Goal: Navigation & Orientation: Find specific page/section

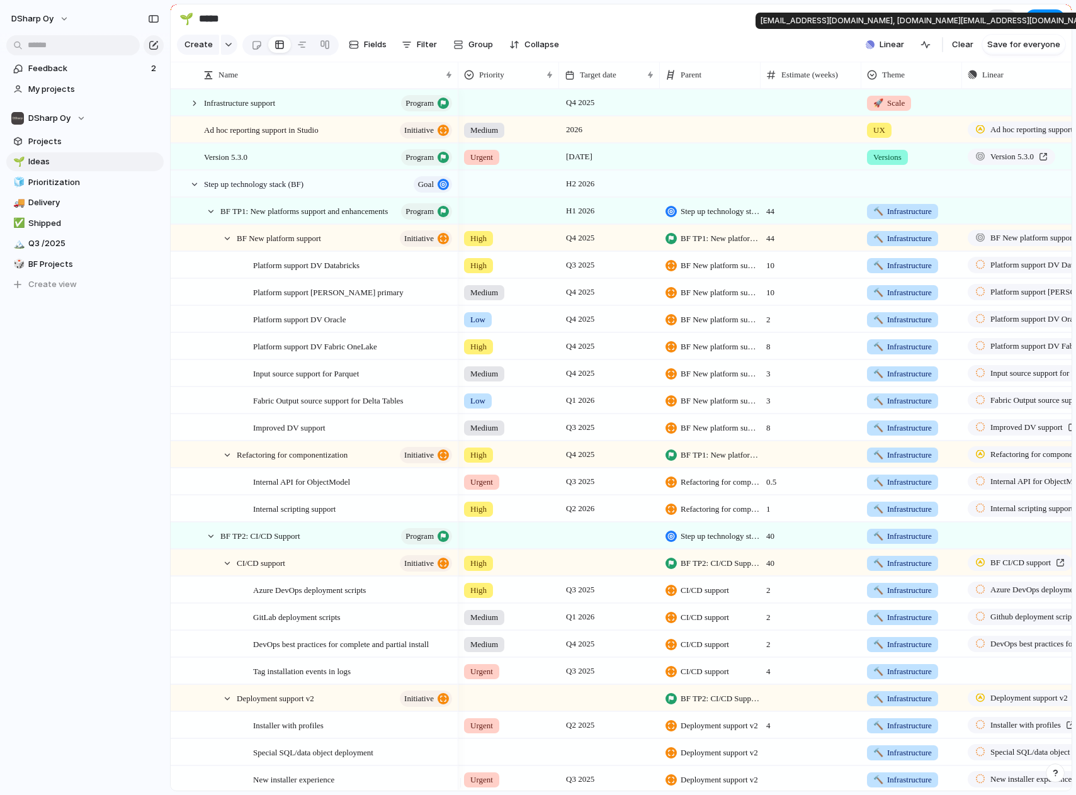
click at [995, 23] on div at bounding box center [996, 19] width 13 height 13
click at [34, 18] on span "DSharp Oy" at bounding box center [32, 19] width 42 height 13
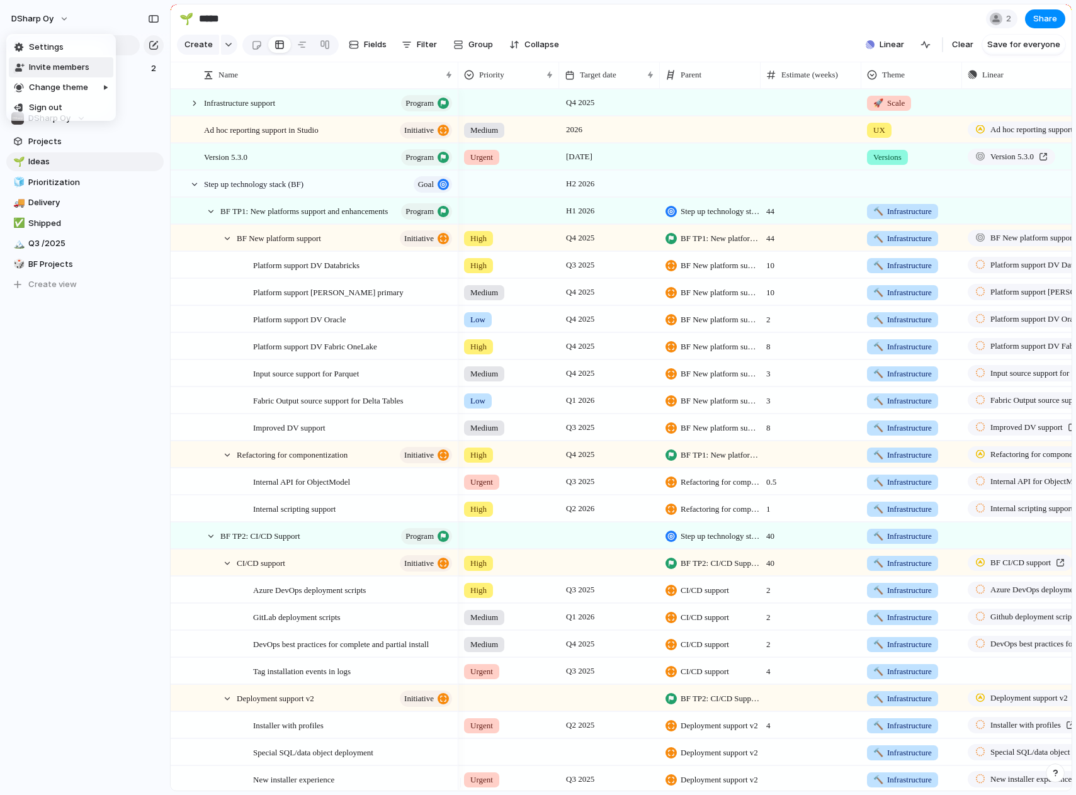
click at [67, 65] on span "Invite members" at bounding box center [59, 67] width 60 height 13
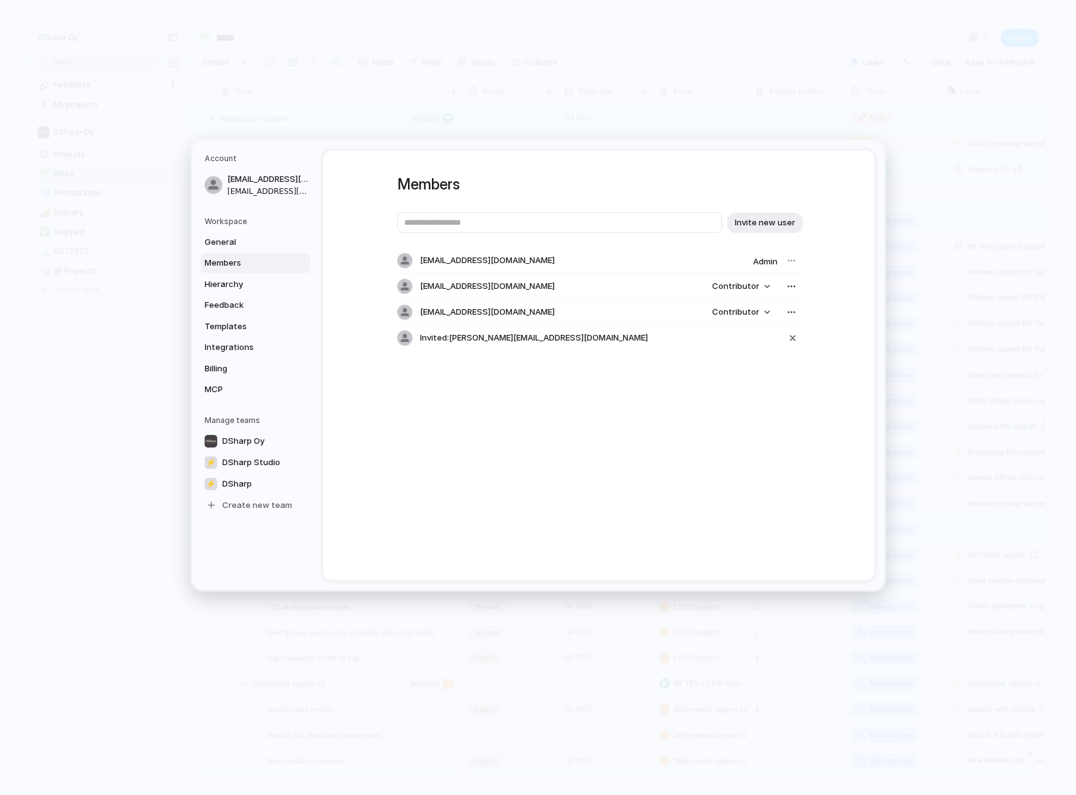
click at [470, 340] on span "Invited: [PERSON_NAME][EMAIL_ADDRESS][DOMAIN_NAME]" at bounding box center [534, 339] width 228 height 13
click at [239, 283] on span "Hierarchy" at bounding box center [245, 284] width 81 height 13
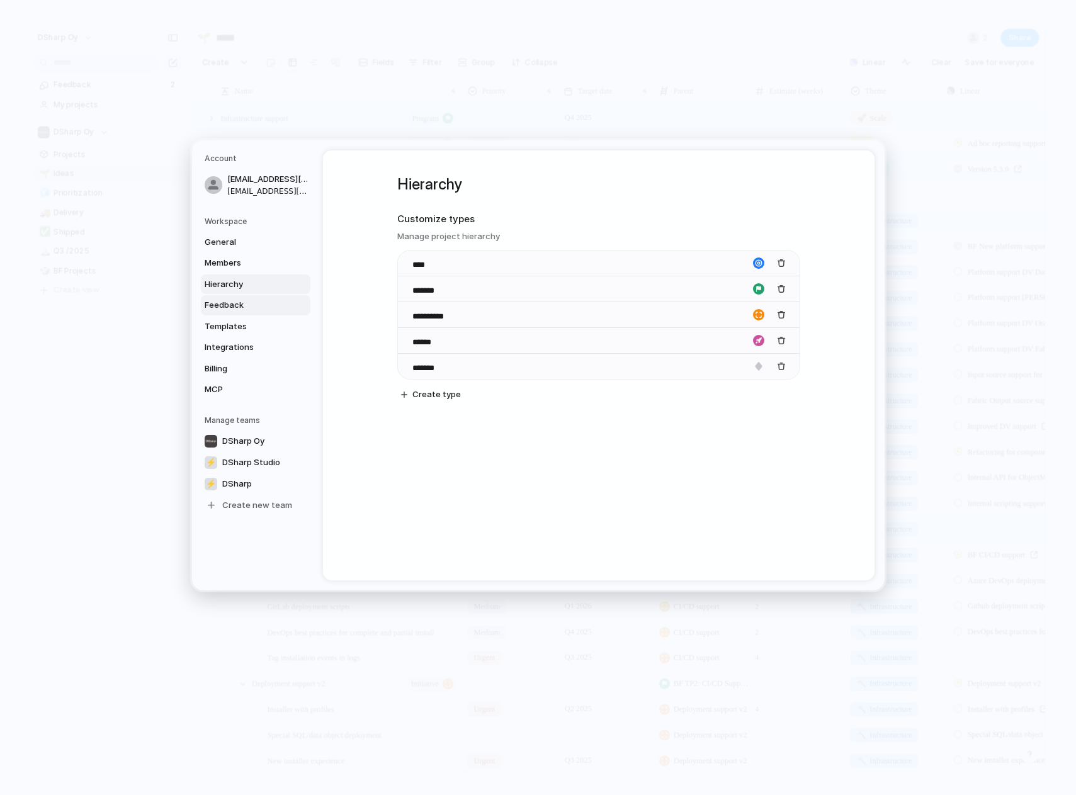
click at [240, 306] on span "Feedback" at bounding box center [245, 305] width 81 height 13
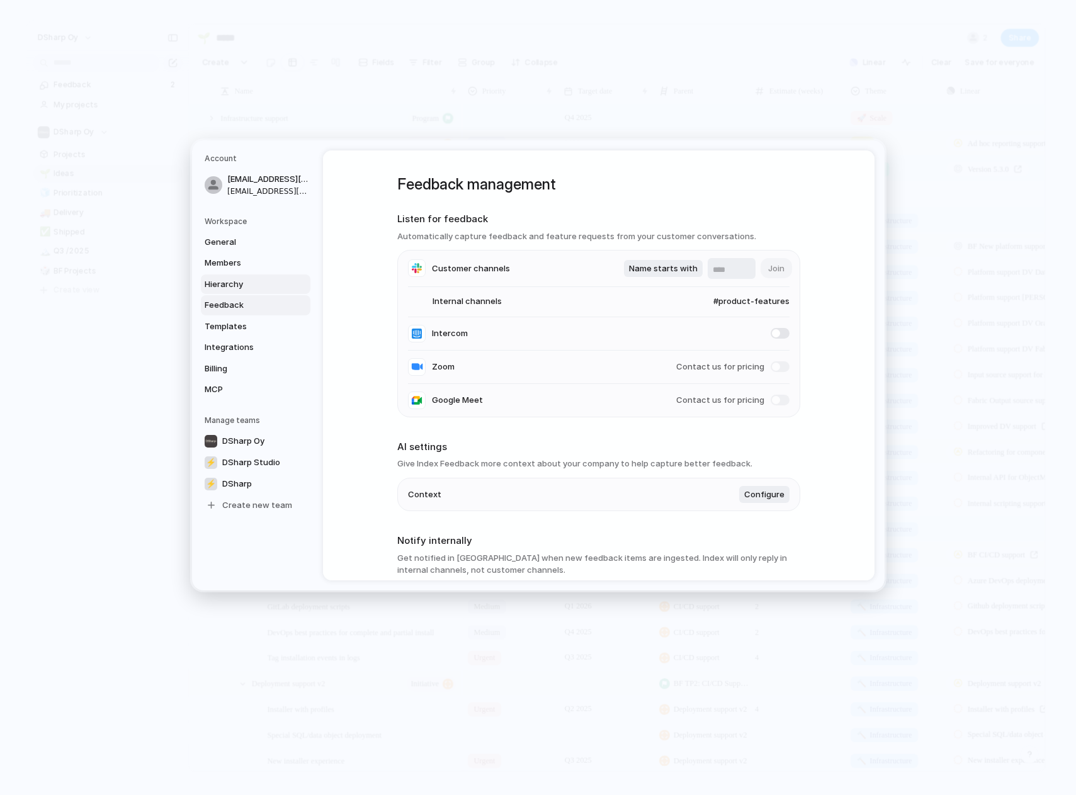
click at [240, 279] on span "Hierarchy" at bounding box center [245, 284] width 81 height 13
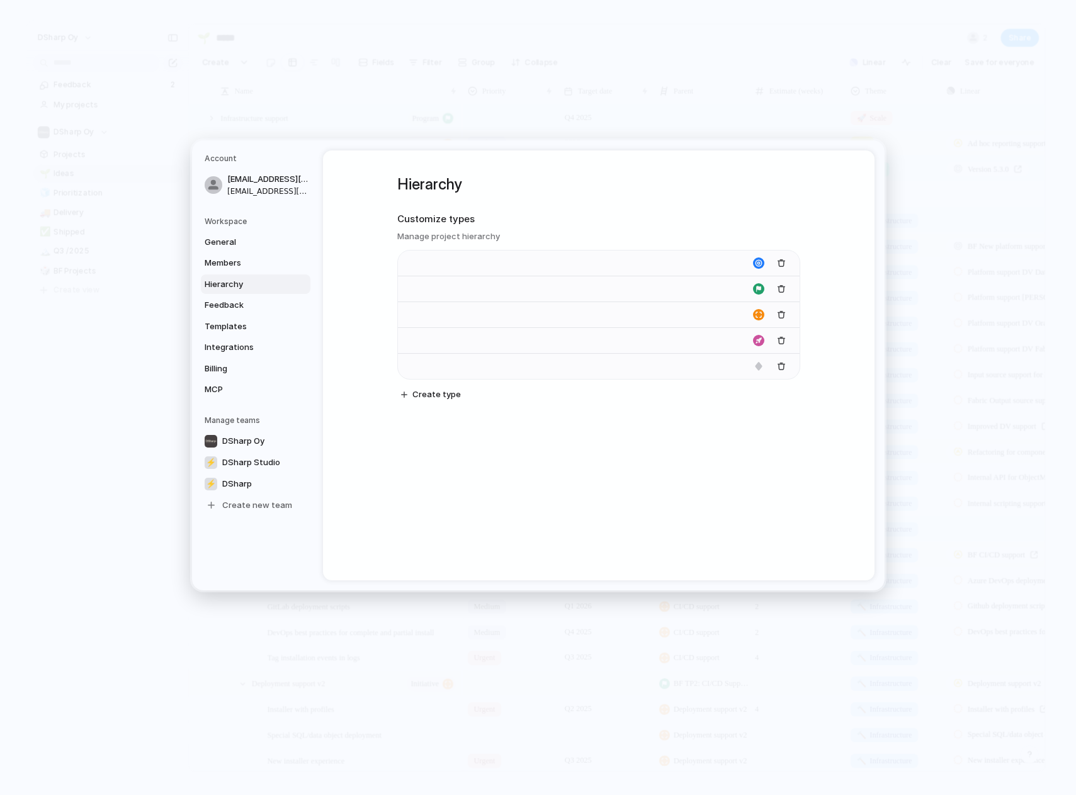
type input "****"
type input "*******"
type input "**********"
type input "******"
type input "*******"
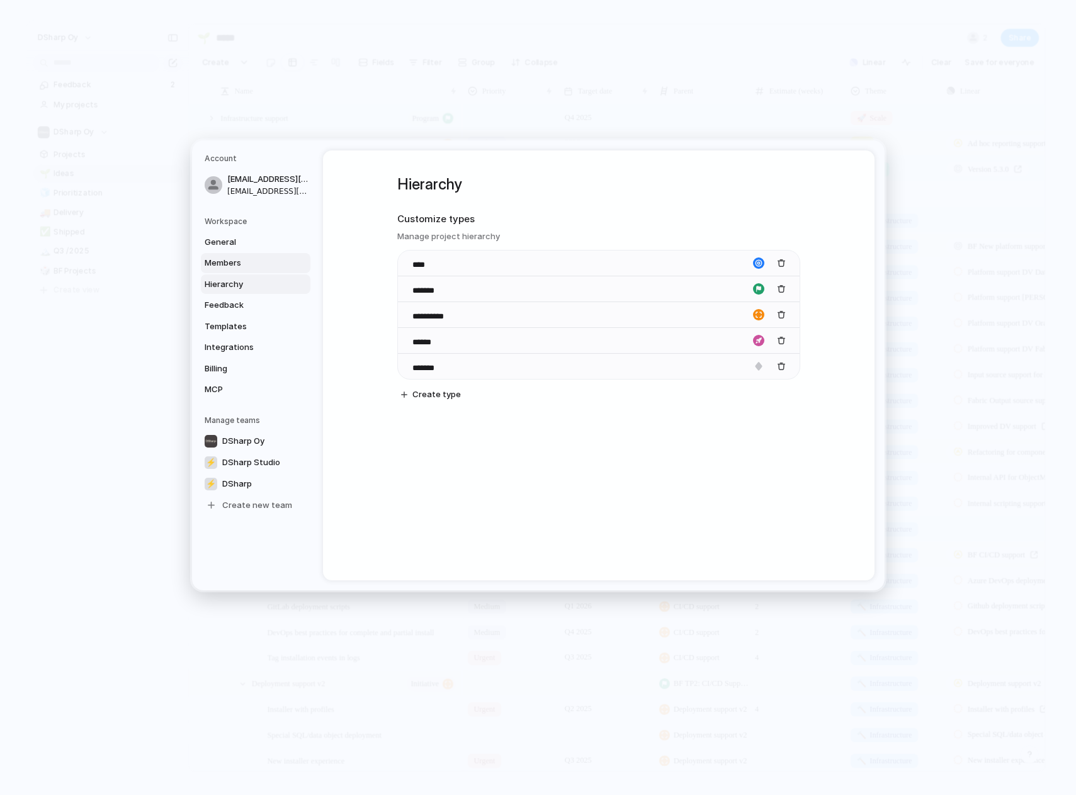
click at [237, 255] on link "Members" at bounding box center [256, 263] width 110 height 20
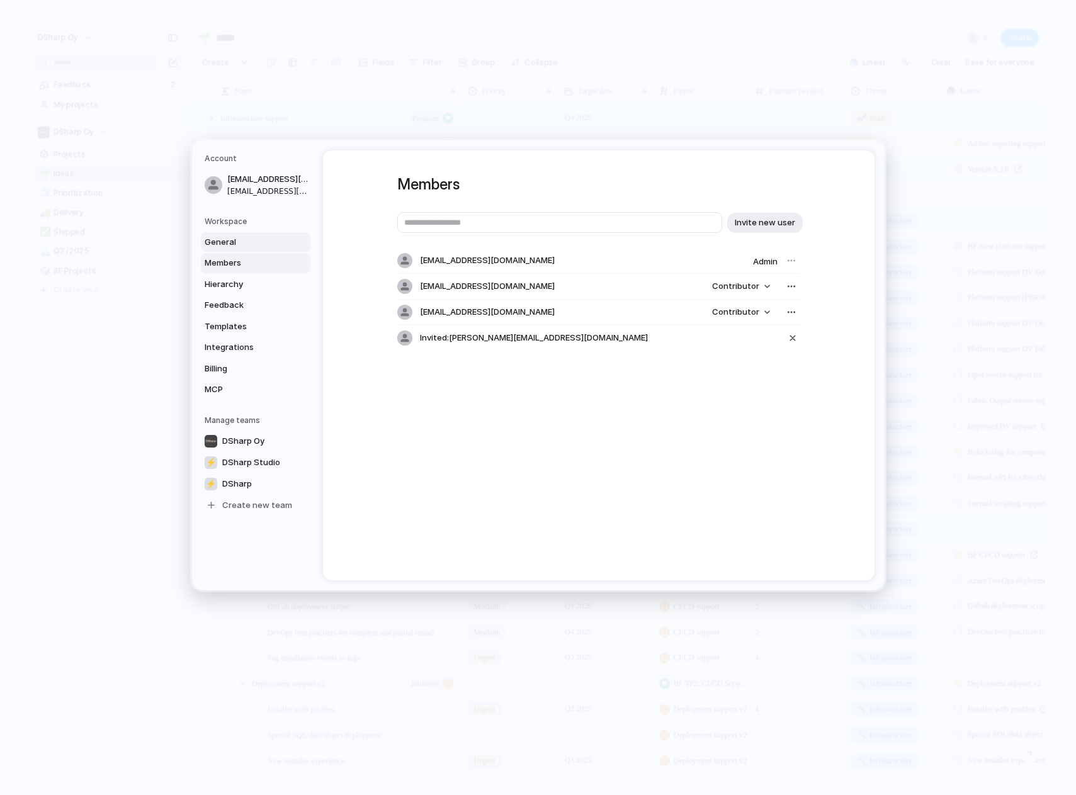
click at [242, 237] on span "General" at bounding box center [245, 242] width 81 height 13
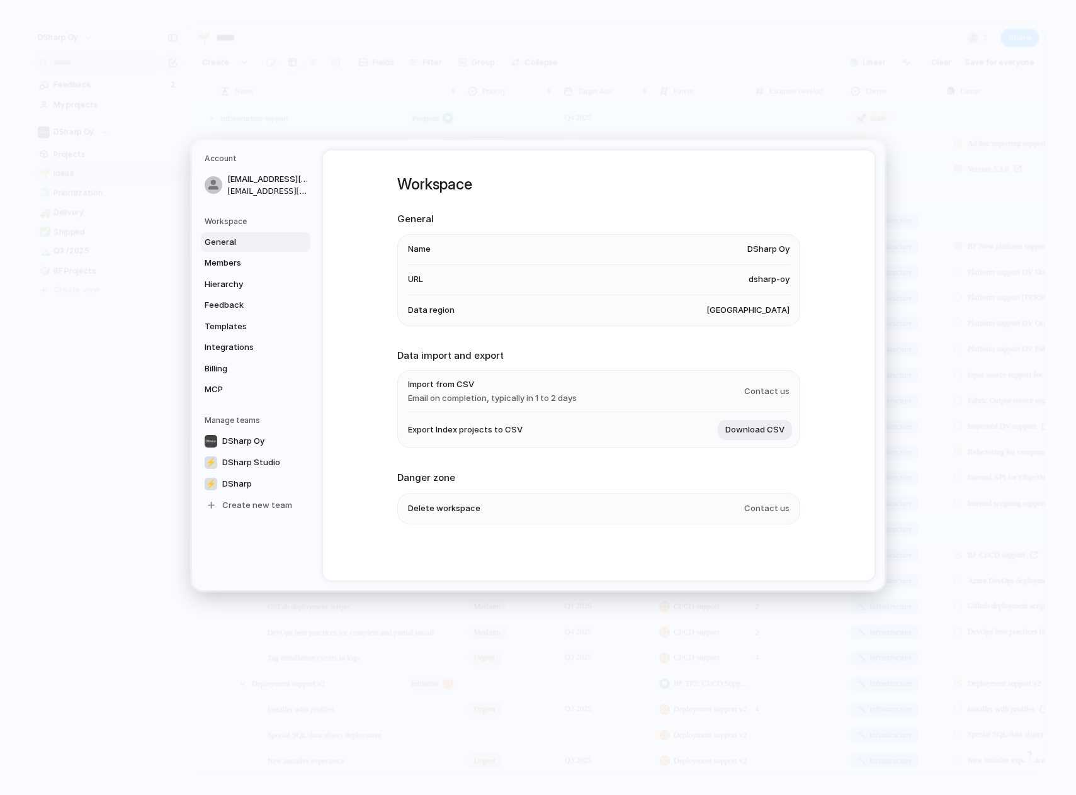
click at [765, 314] on span "[GEOGRAPHIC_DATA]" at bounding box center [748, 310] width 83 height 13
click at [266, 375] on link "Billing" at bounding box center [256, 369] width 110 height 20
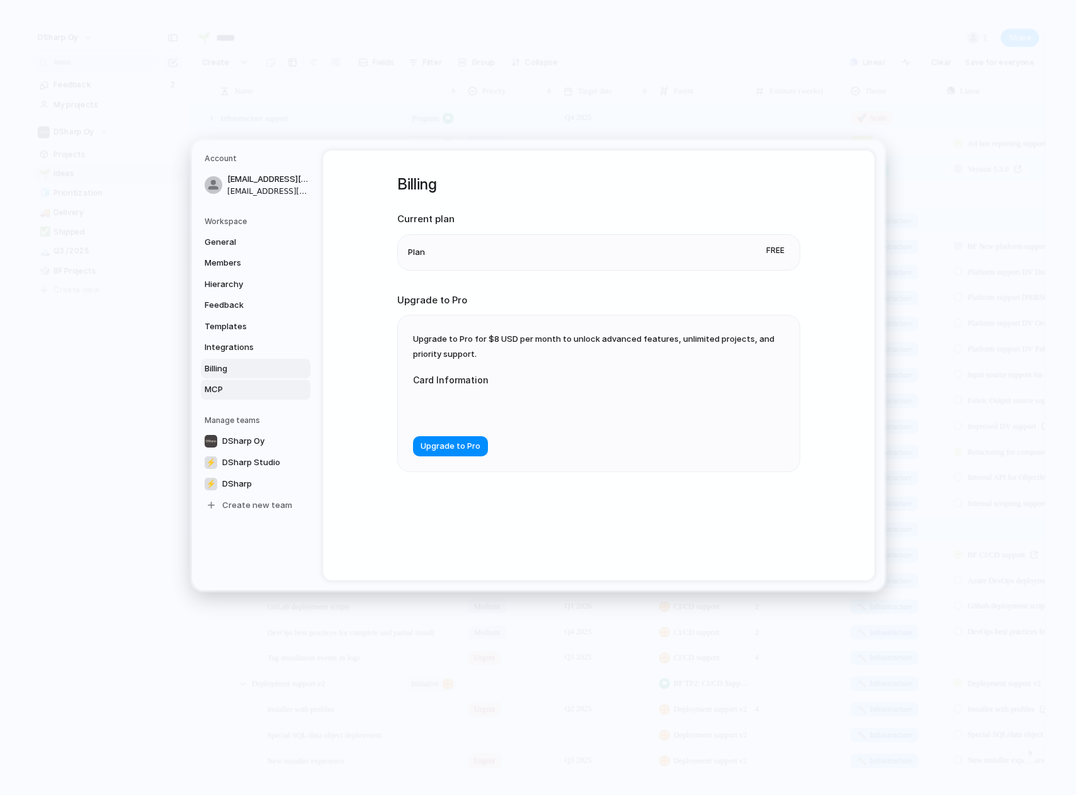
click at [236, 382] on link "MCP" at bounding box center [256, 390] width 110 height 20
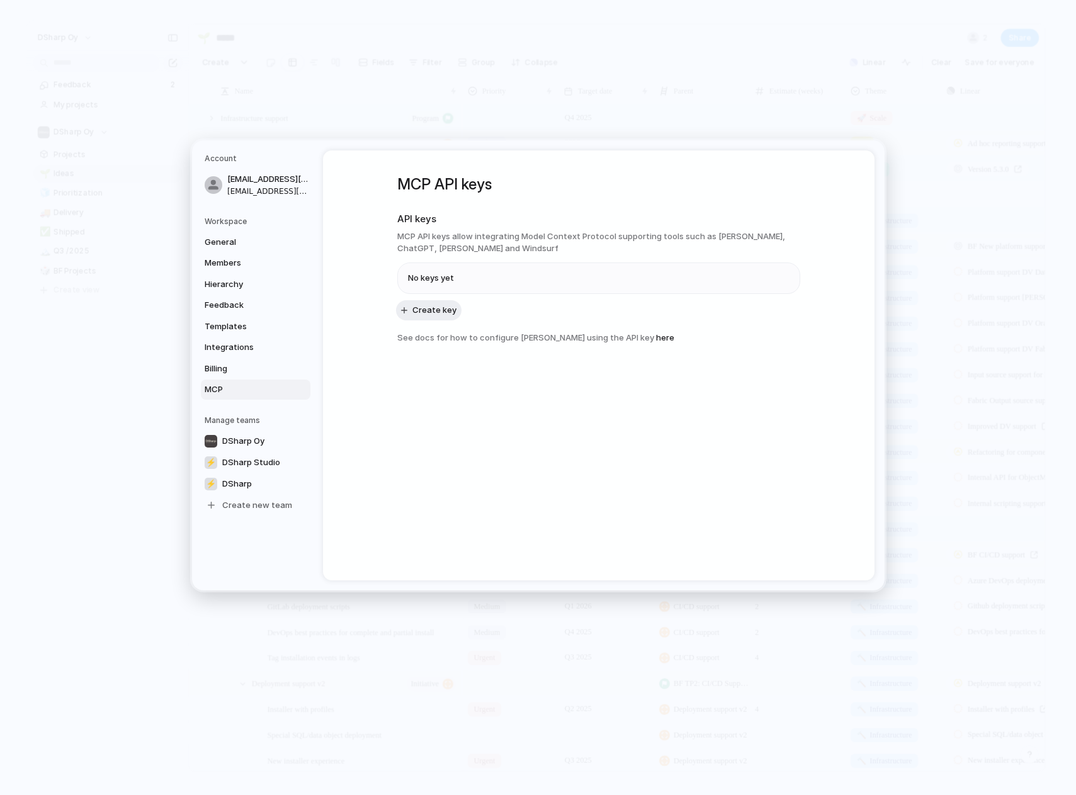
click at [433, 276] on span "No keys yet" at bounding box center [431, 278] width 46 height 13
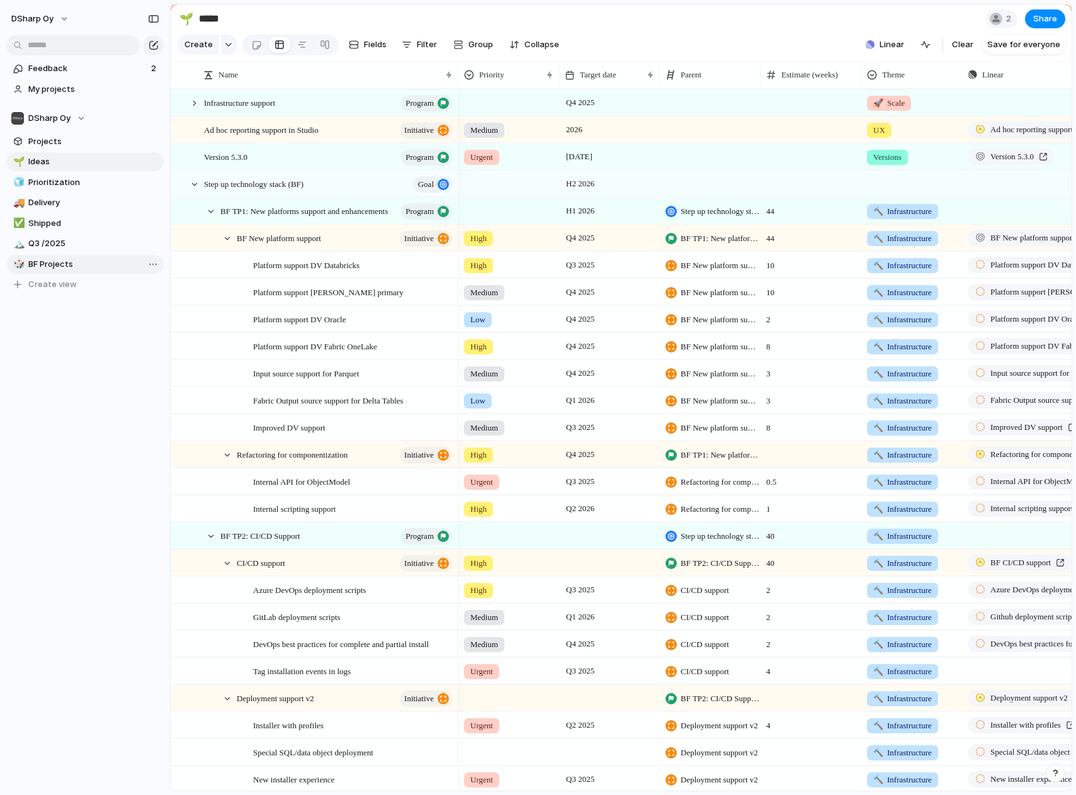
click at [52, 258] on span "BF Projects" at bounding box center [93, 264] width 131 height 13
type input "**********"
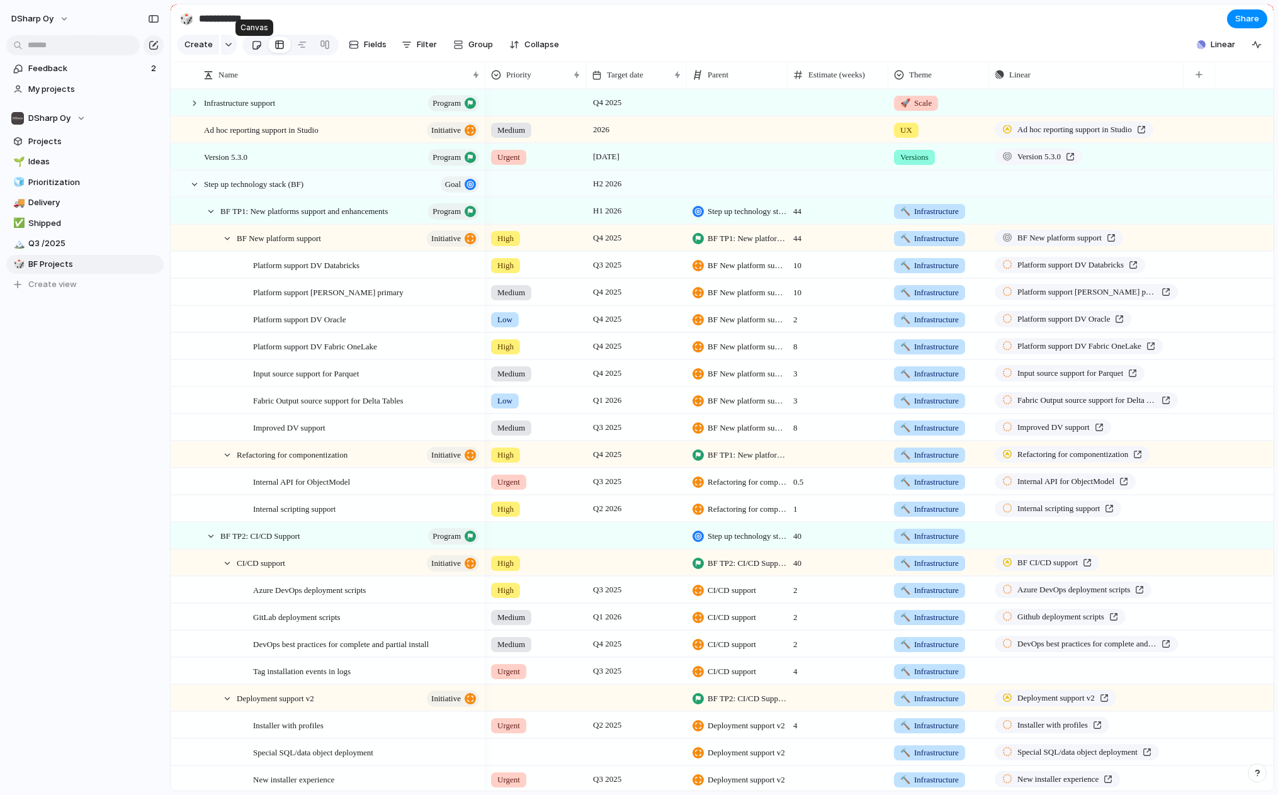
click at [258, 46] on div at bounding box center [256, 45] width 11 height 21
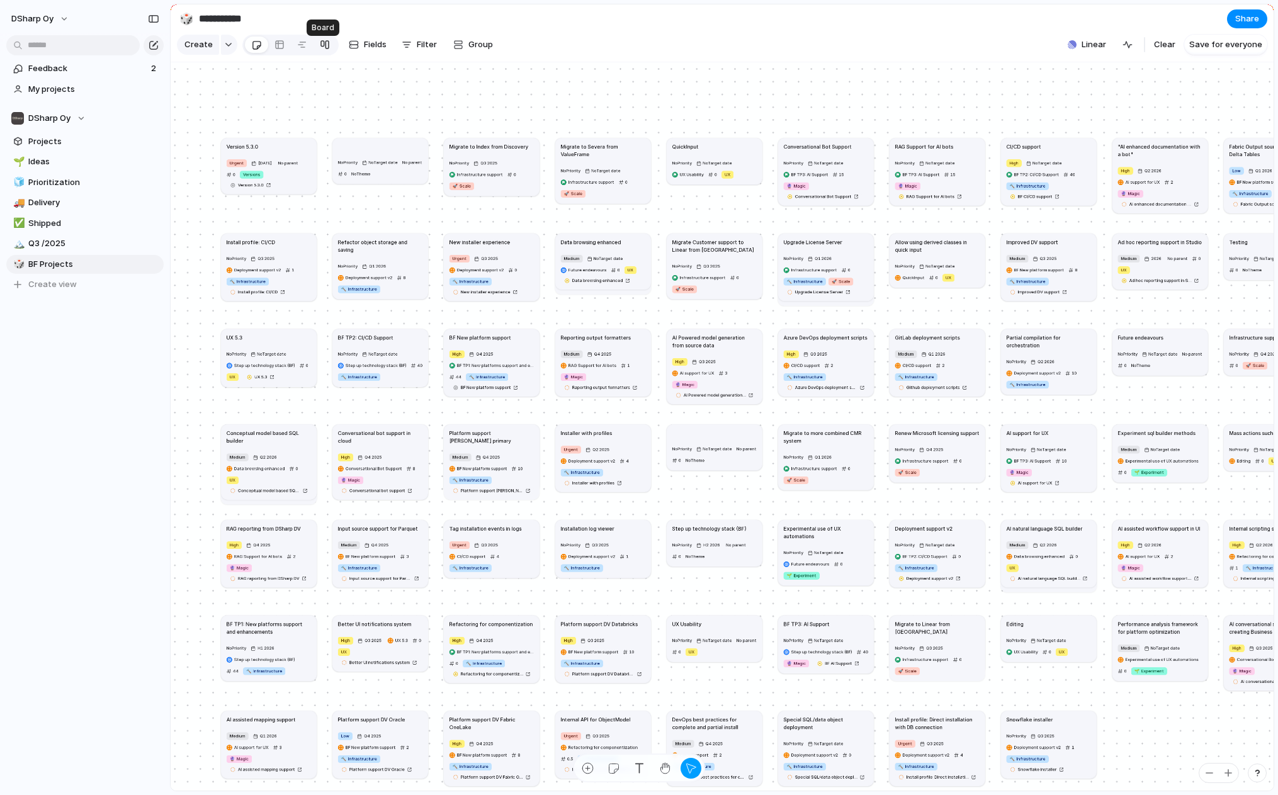
click at [322, 47] on div at bounding box center [325, 45] width 10 height 20
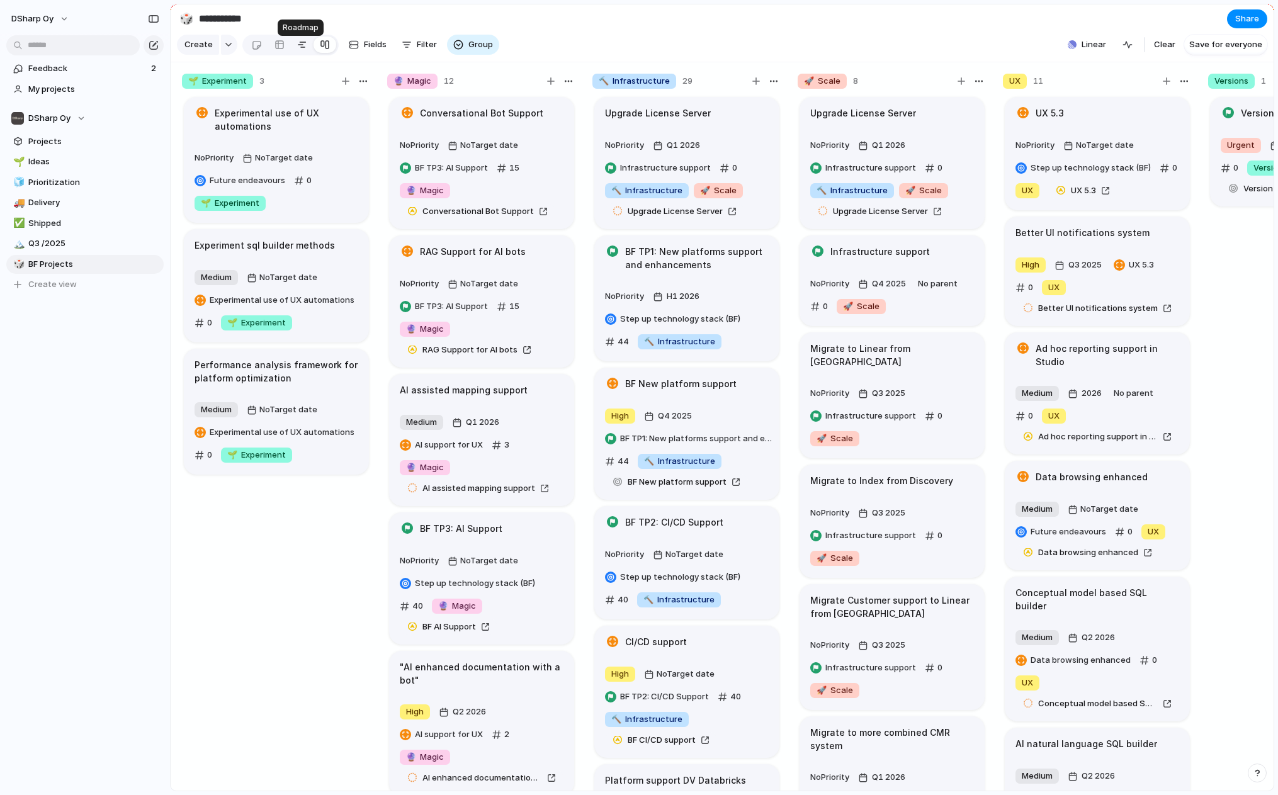
click at [298, 49] on div at bounding box center [302, 45] width 10 height 20
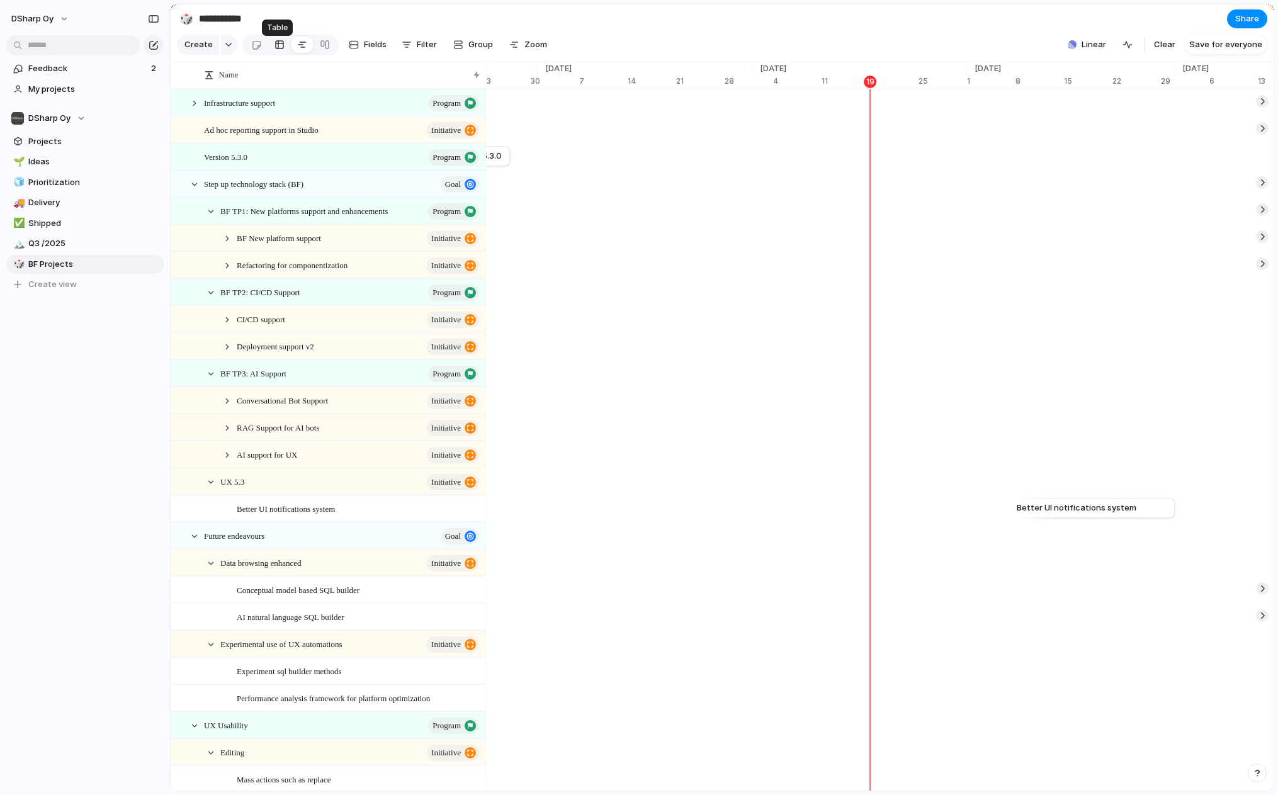
click at [275, 45] on div at bounding box center [280, 45] width 10 height 20
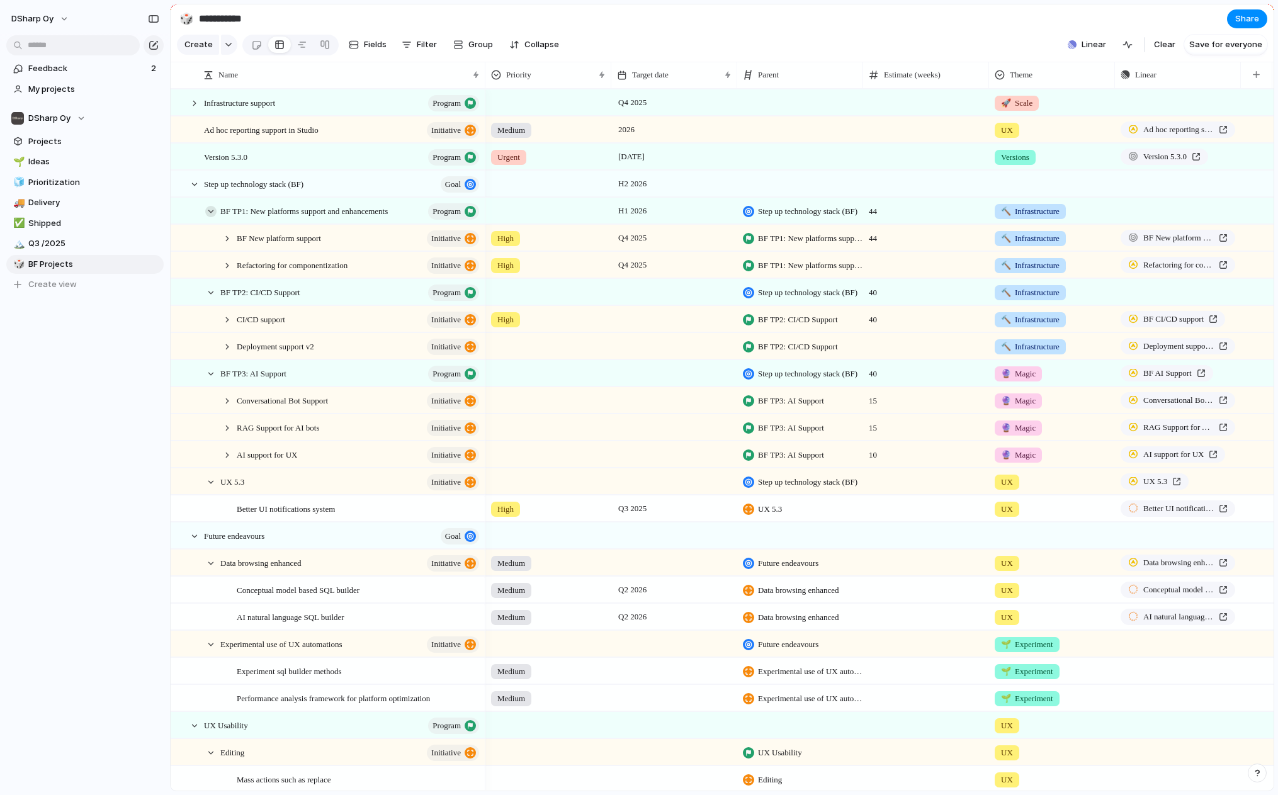
click at [212, 217] on div at bounding box center [210, 211] width 11 height 11
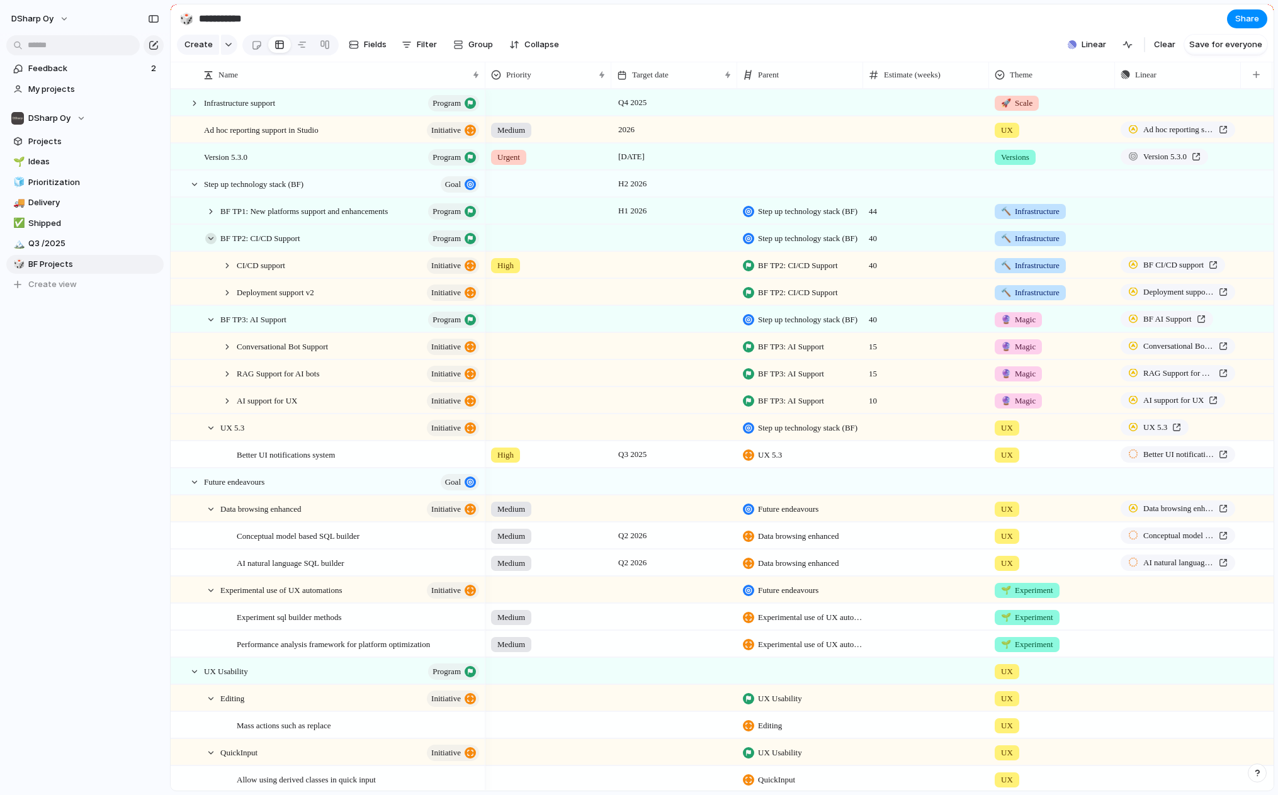
click at [209, 244] on div at bounding box center [210, 238] width 11 height 11
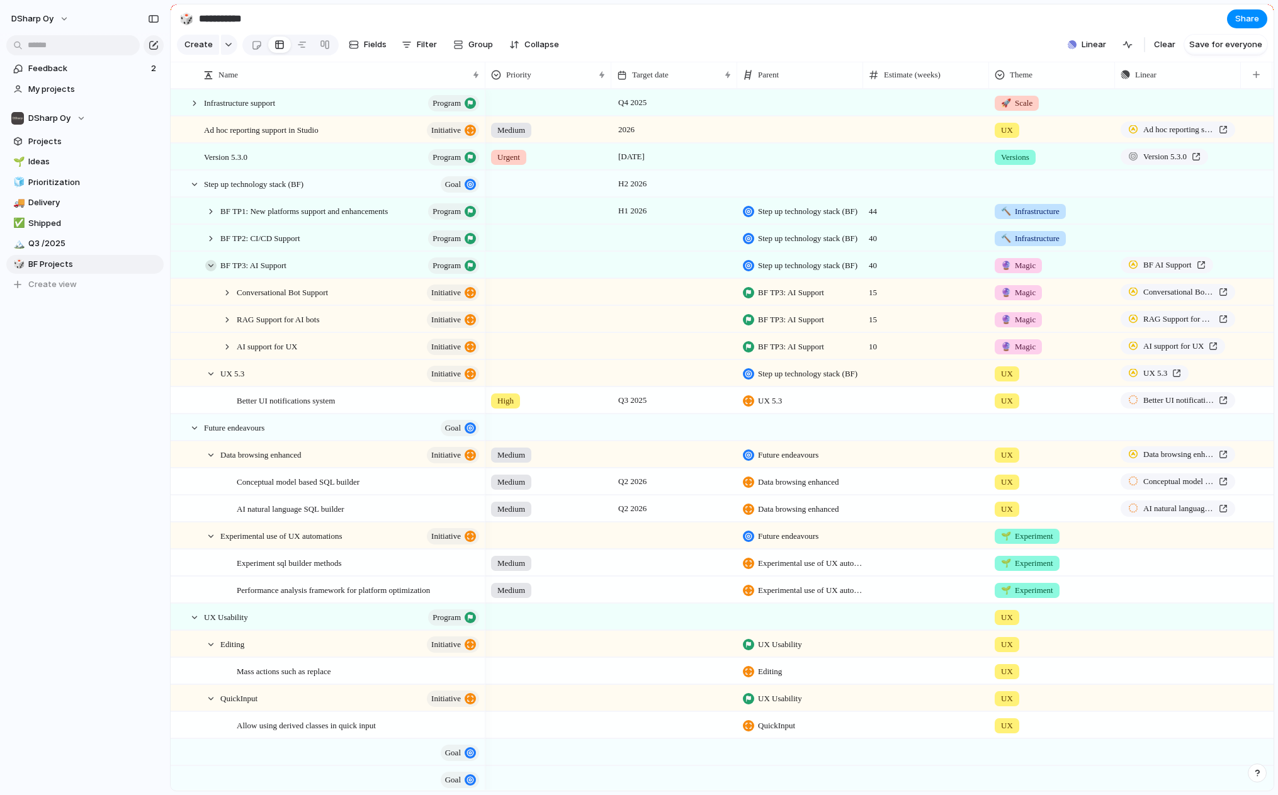
click at [209, 271] on div at bounding box center [210, 265] width 11 height 11
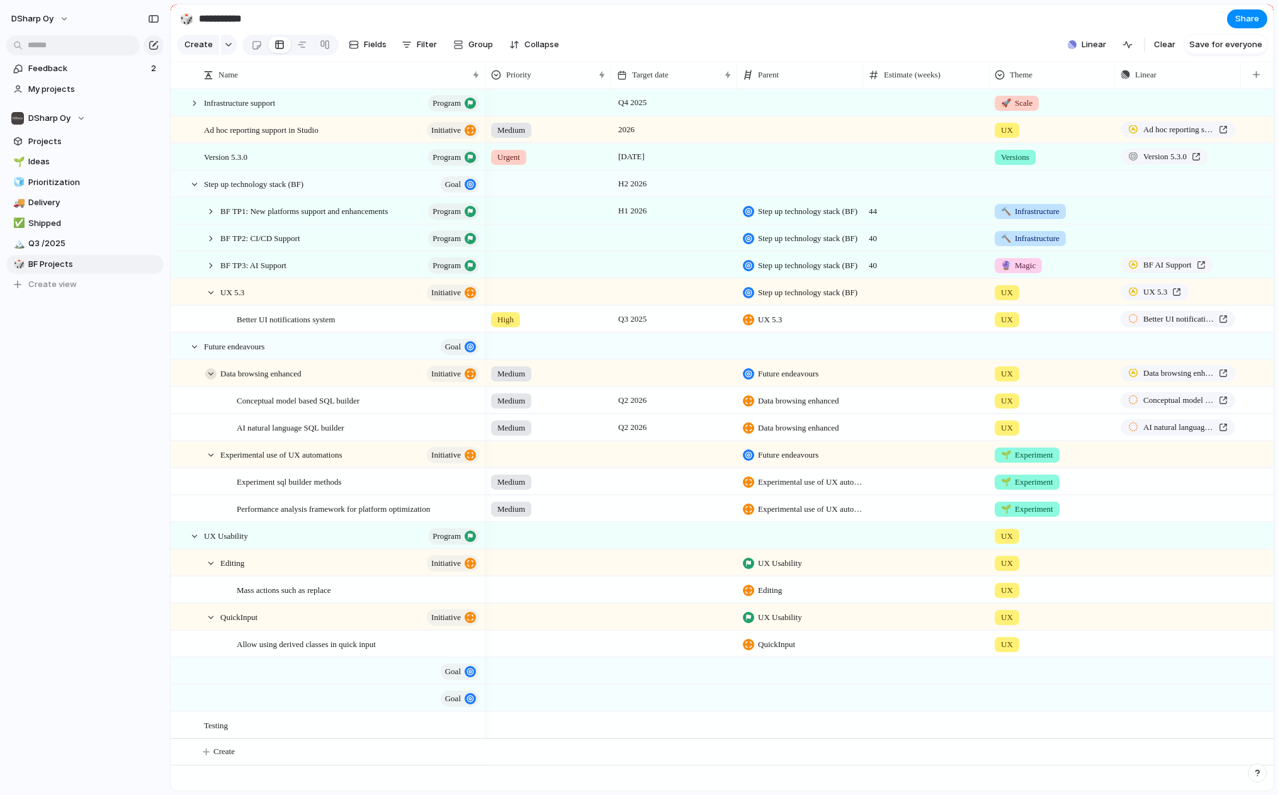
click at [212, 380] on div at bounding box center [210, 373] width 11 height 11
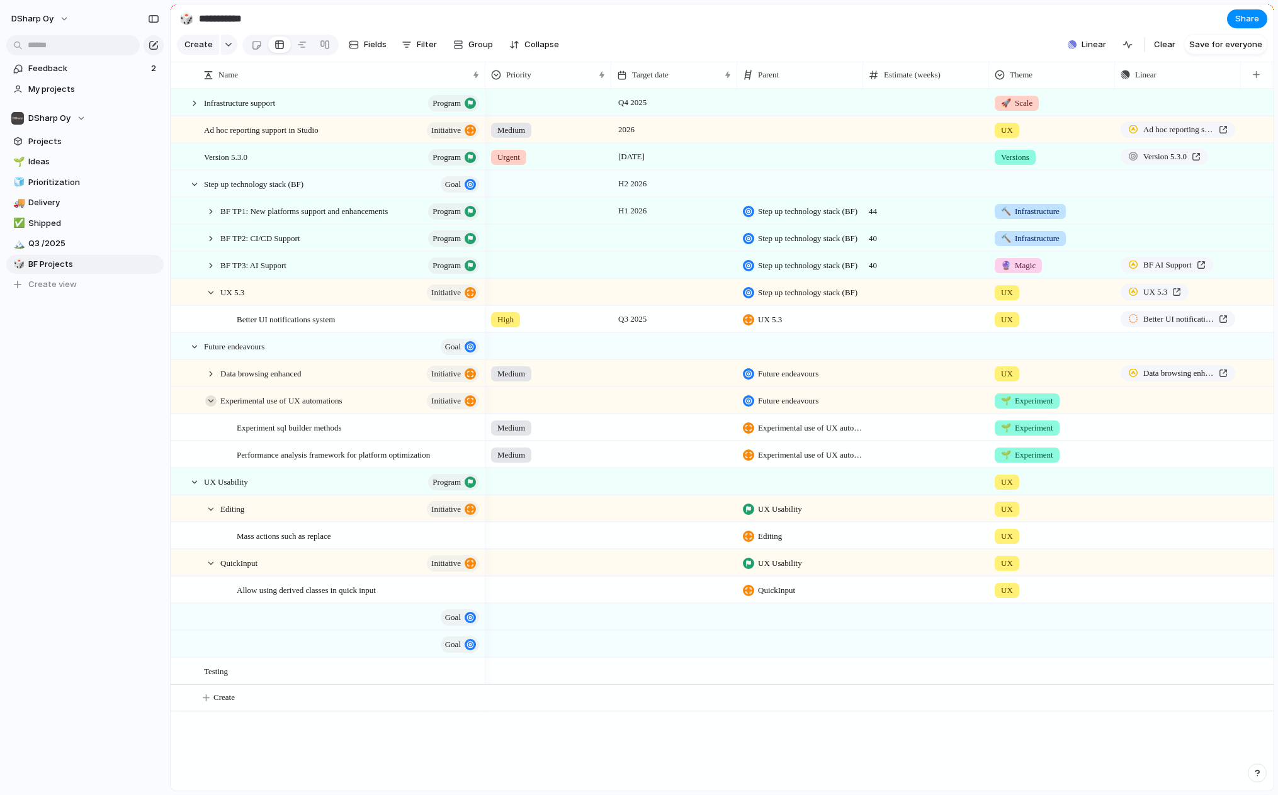
click at [207, 407] on div at bounding box center [210, 400] width 11 height 11
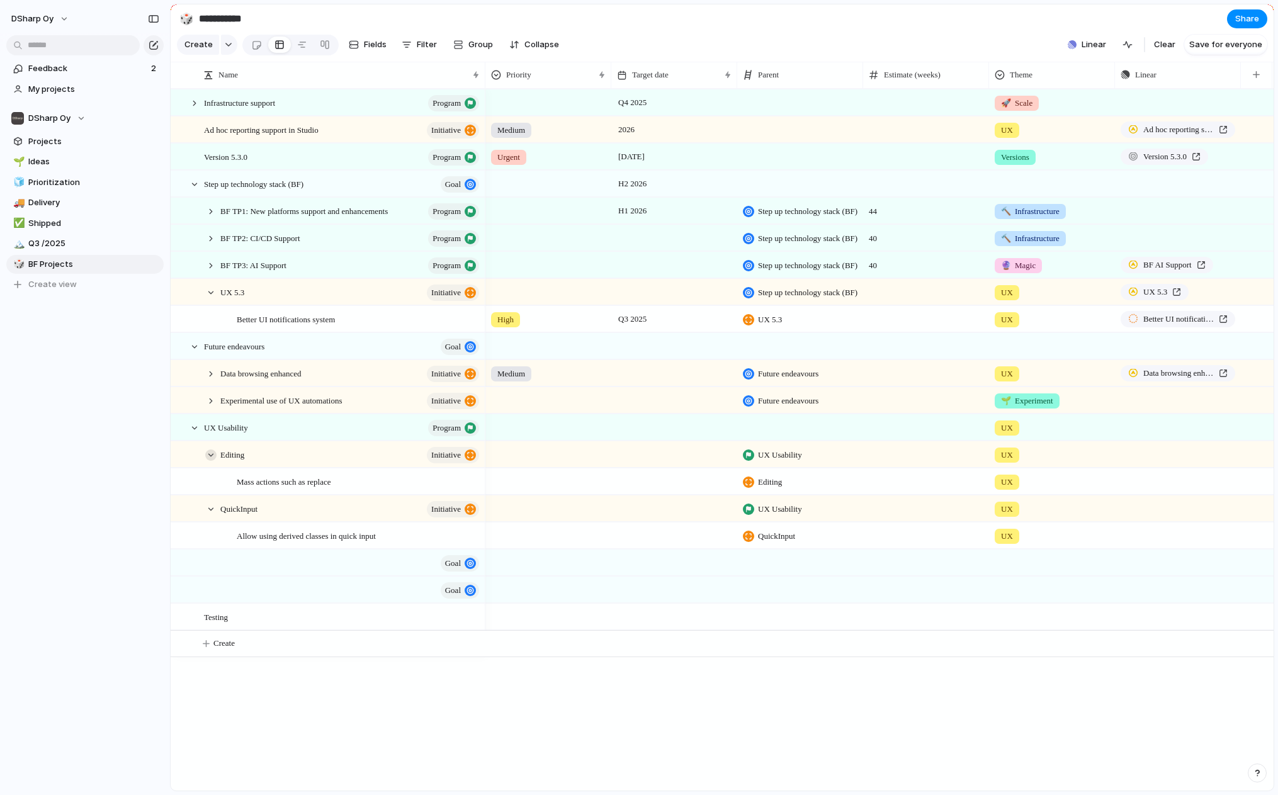
click at [206, 461] on div at bounding box center [210, 455] width 11 height 11
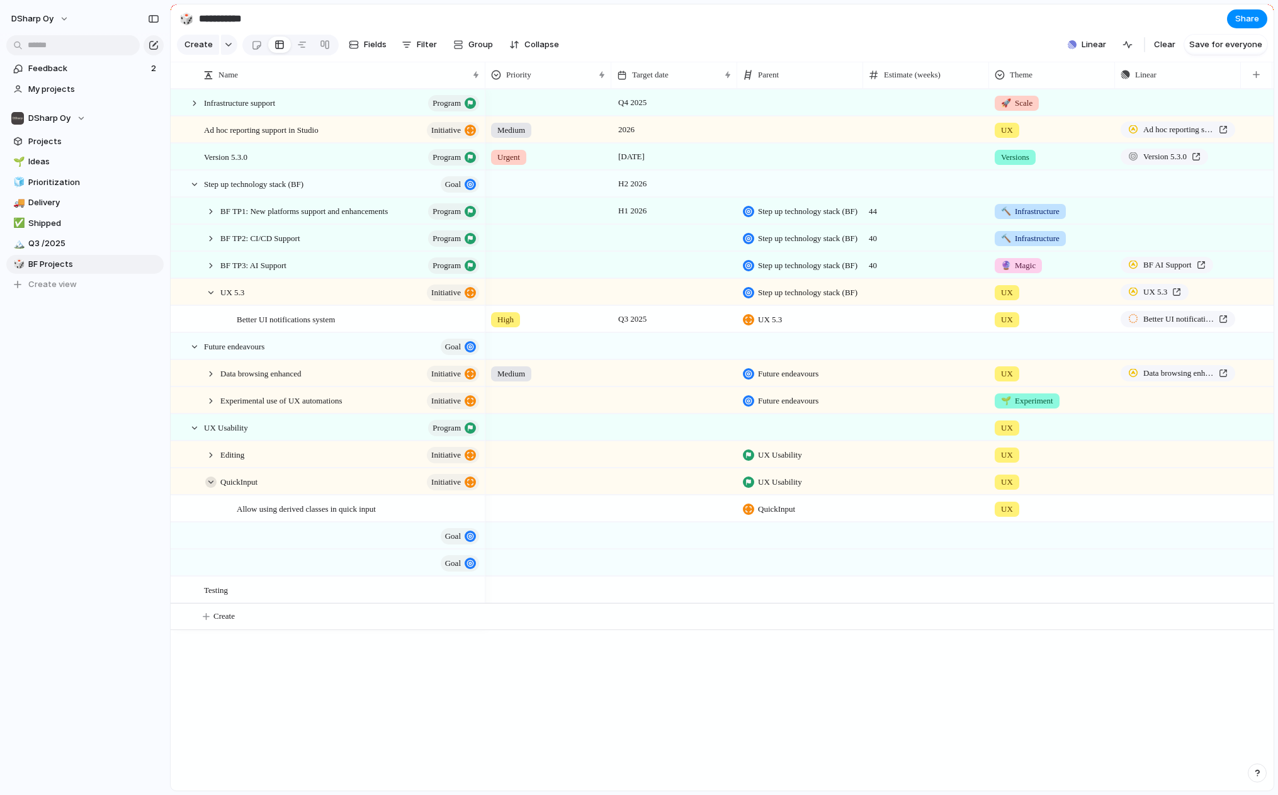
click at [209, 488] on div at bounding box center [210, 482] width 11 height 11
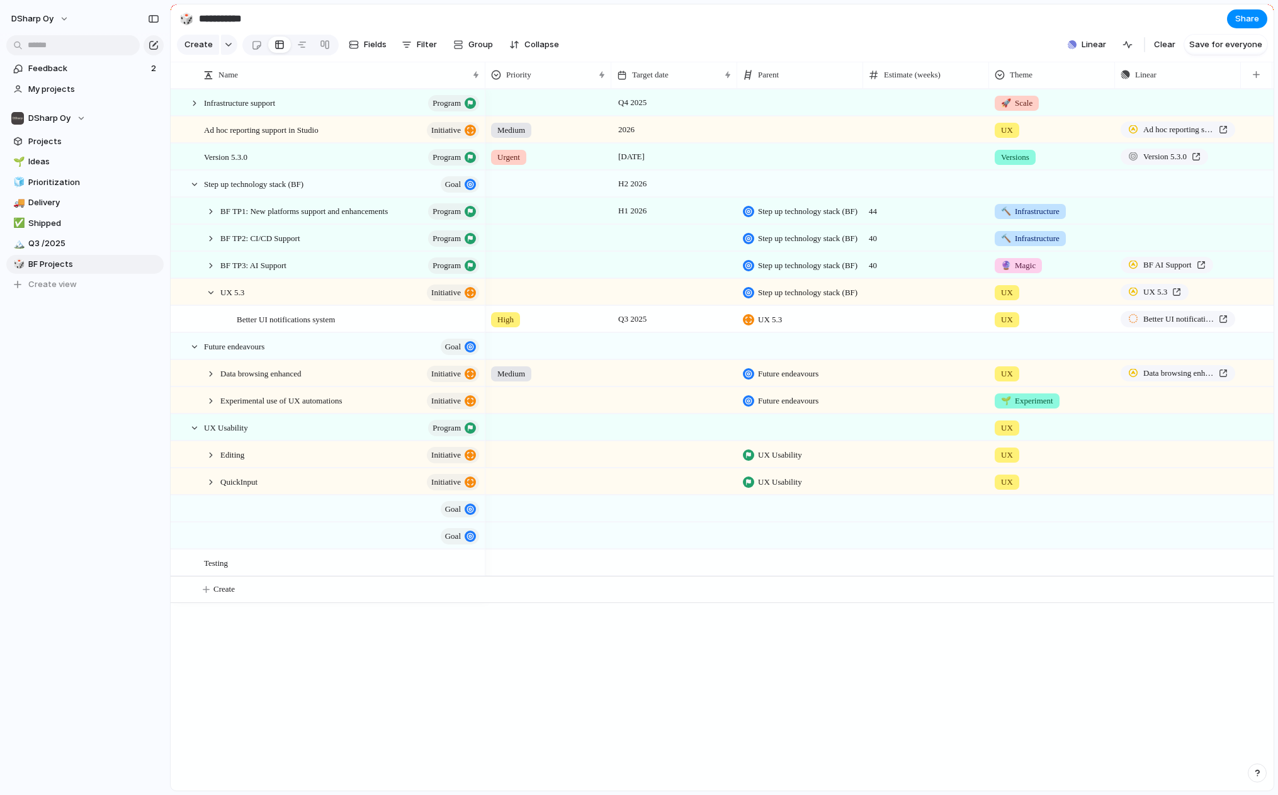
drag, startPoint x: 270, startPoint y: 358, endPoint x: 285, endPoint y: 373, distance: 21.4
click at [196, 109] on div at bounding box center [194, 103] width 11 height 11
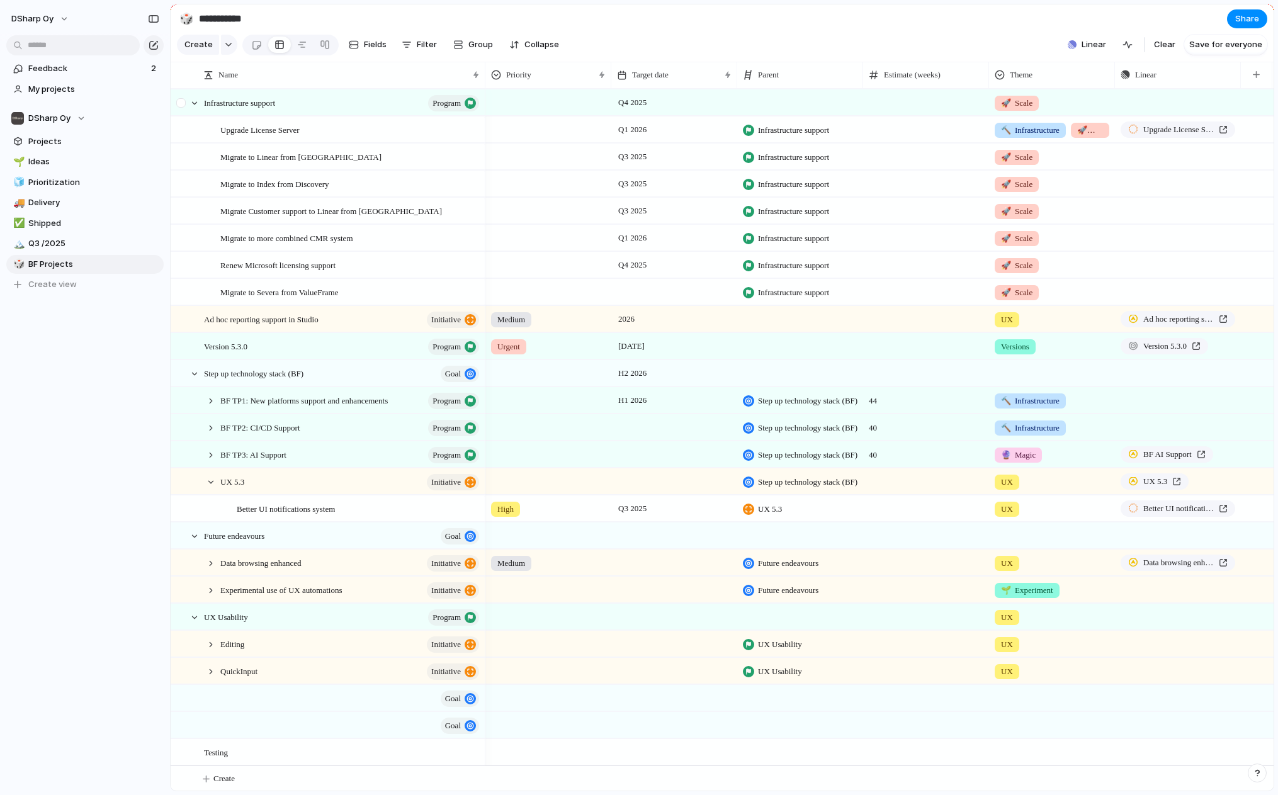
click at [188, 120] on div at bounding box center [182, 107] width 23 height 34
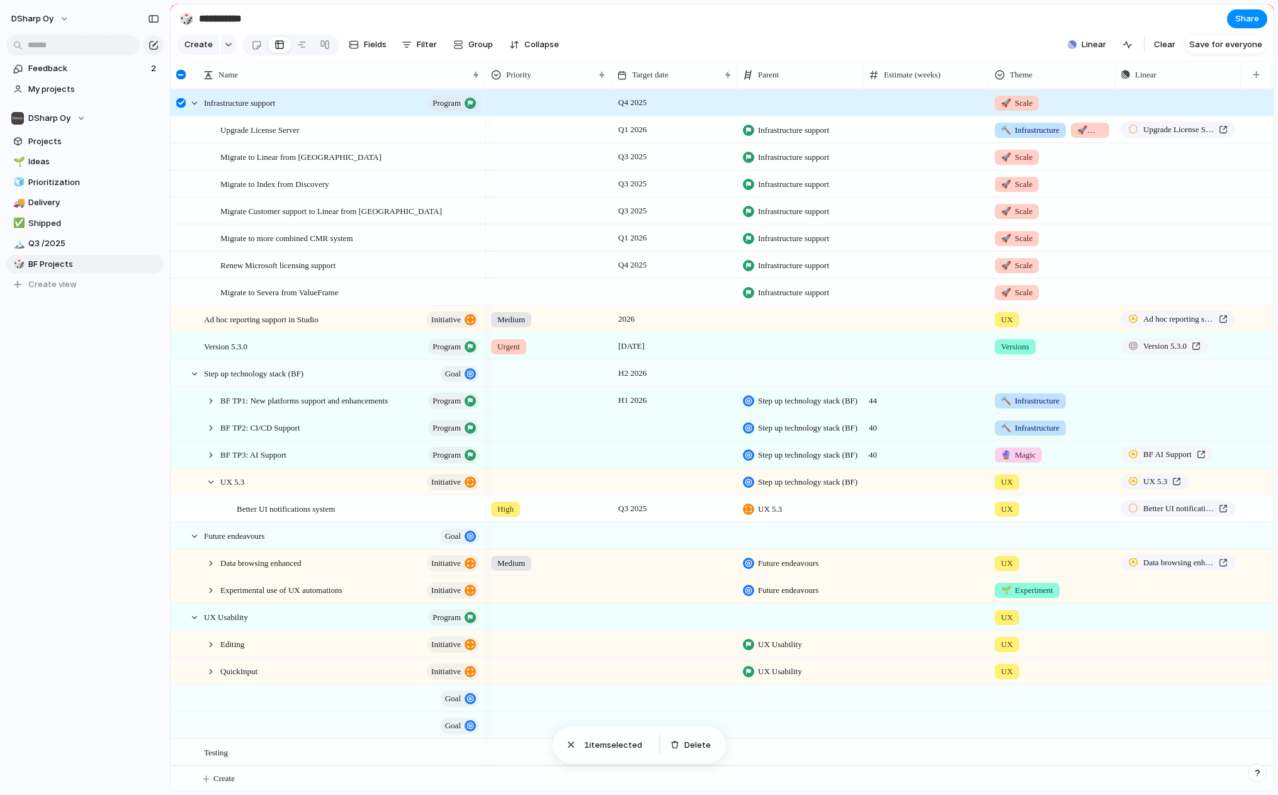
click at [173, 106] on div at bounding box center [182, 107] width 23 height 34
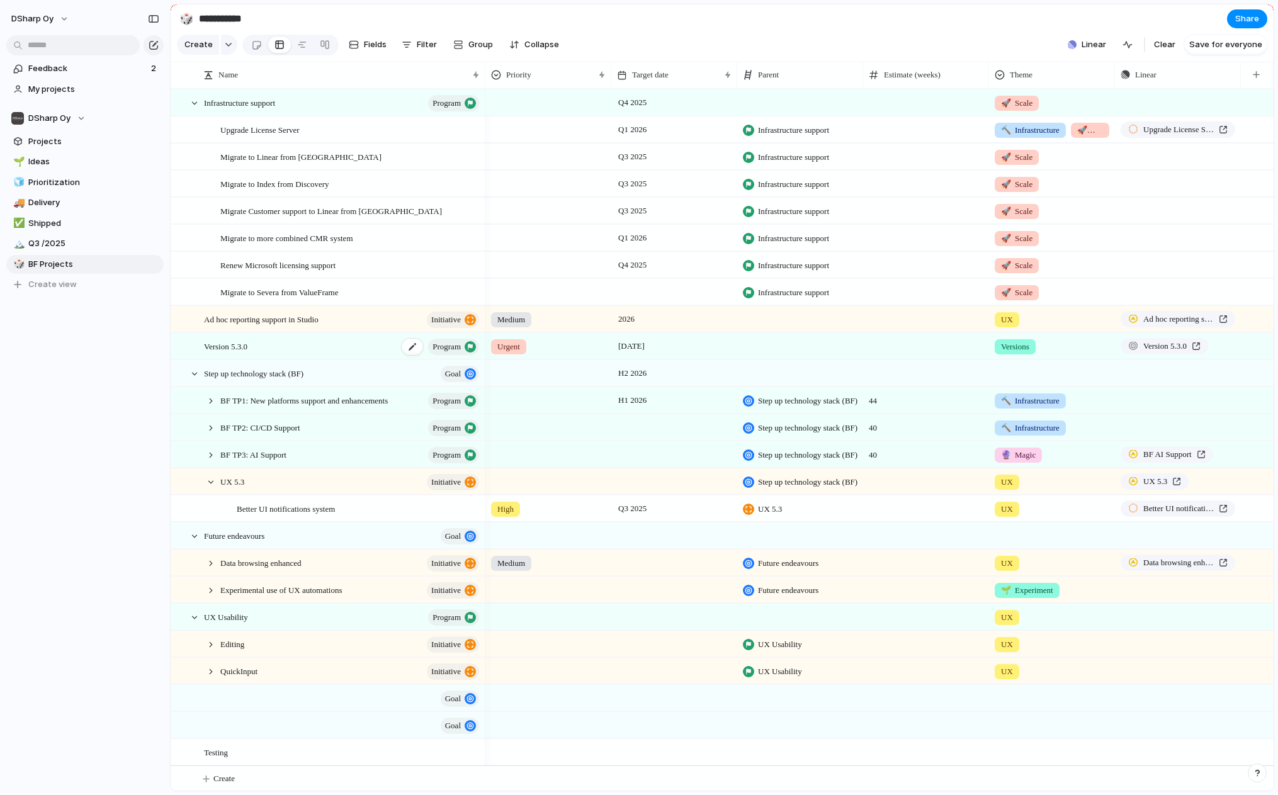
click at [241, 353] on span "Version 5.3.0" at bounding box center [225, 346] width 43 height 14
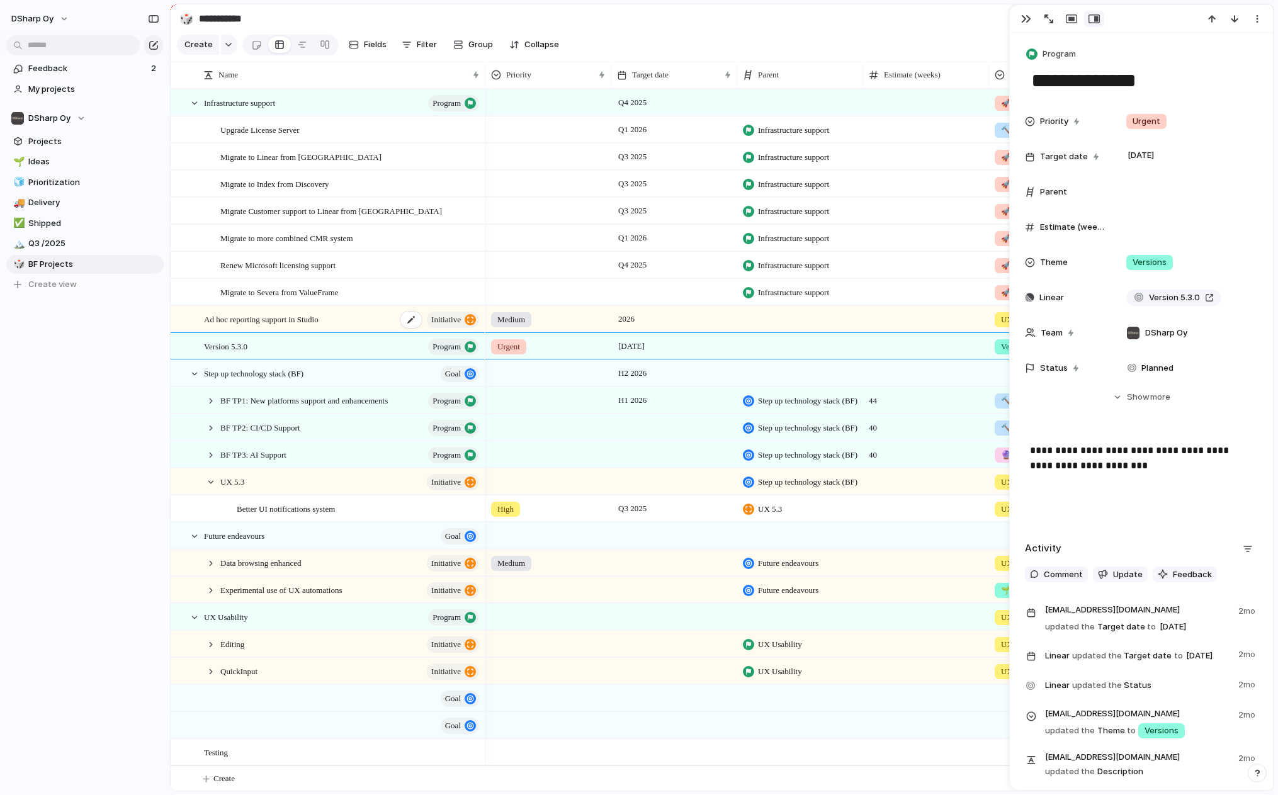
click at [251, 326] on span "Ad hoc reporting support in Studio" at bounding box center [261, 319] width 115 height 14
type textarea "**********"
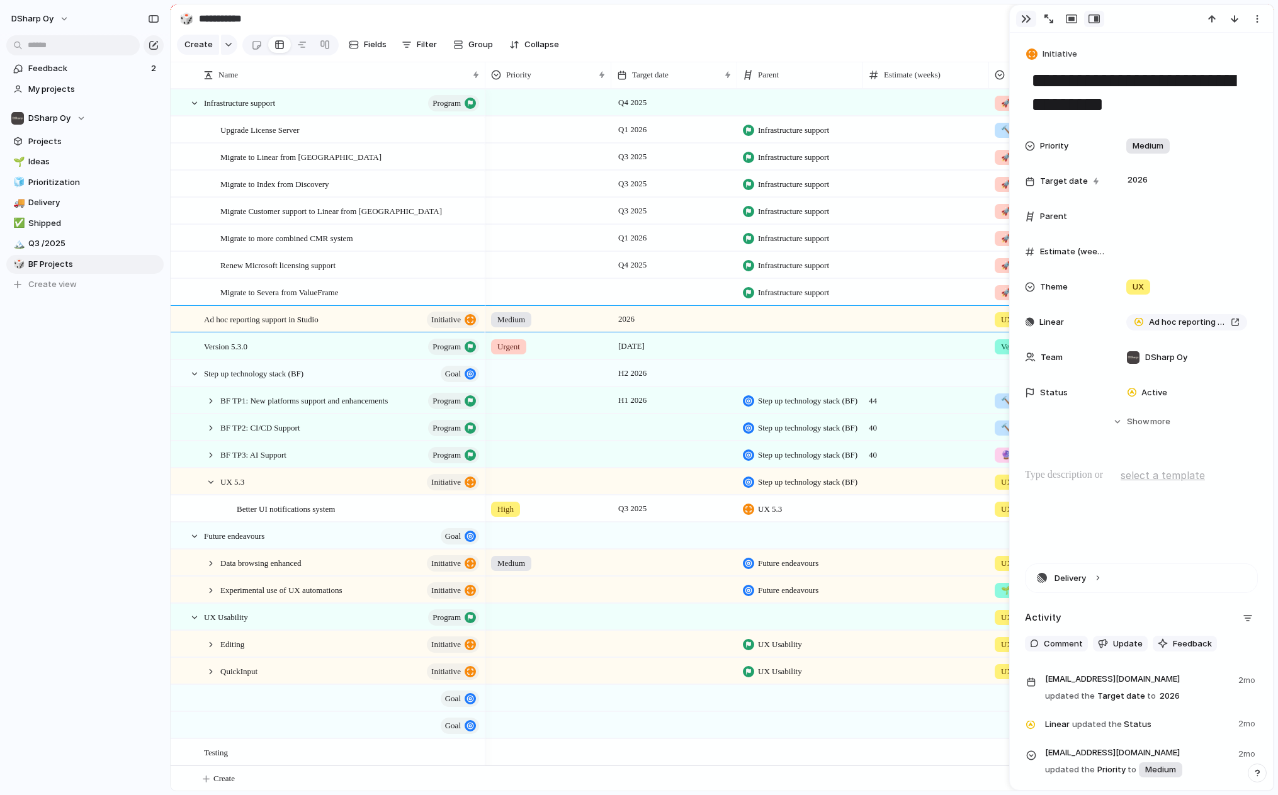
click at [1022, 18] on div "button" at bounding box center [1026, 19] width 10 height 10
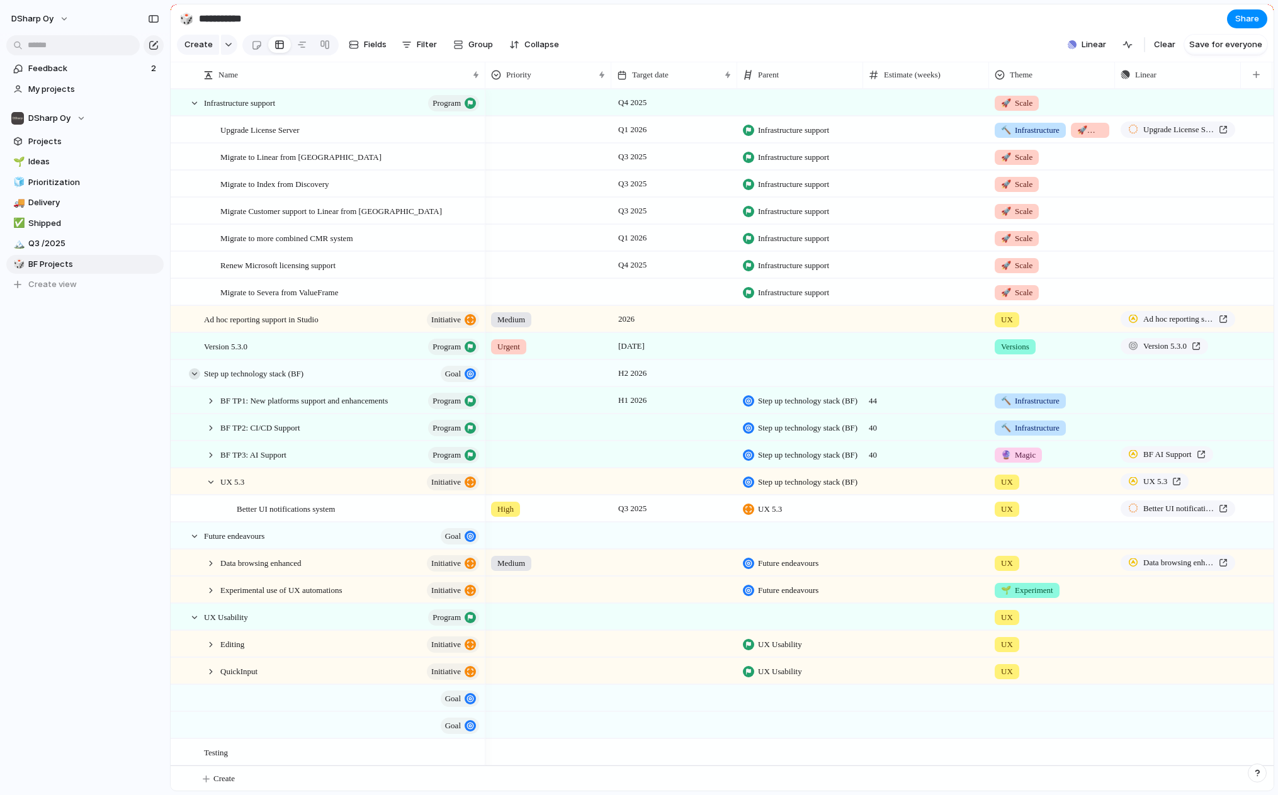
click at [198, 380] on div at bounding box center [194, 373] width 11 height 11
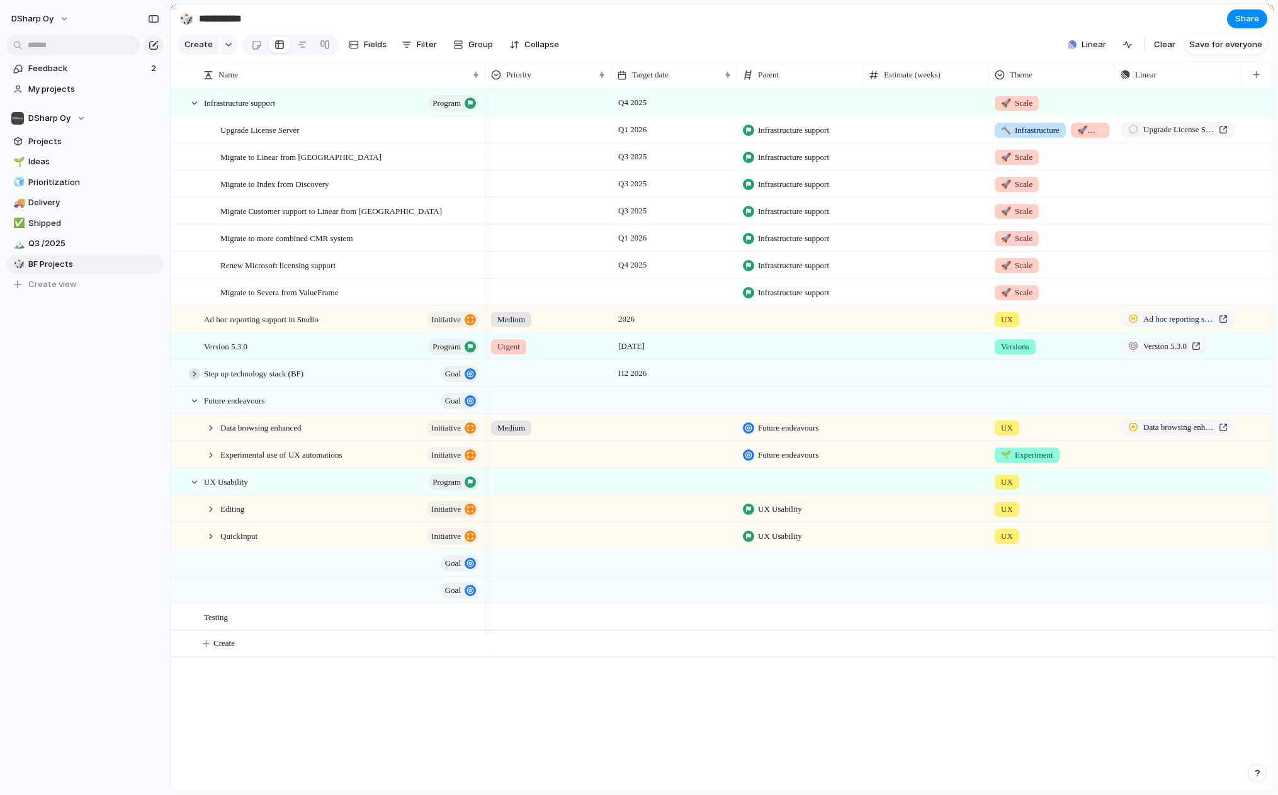
click at [198, 380] on div at bounding box center [194, 373] width 11 height 11
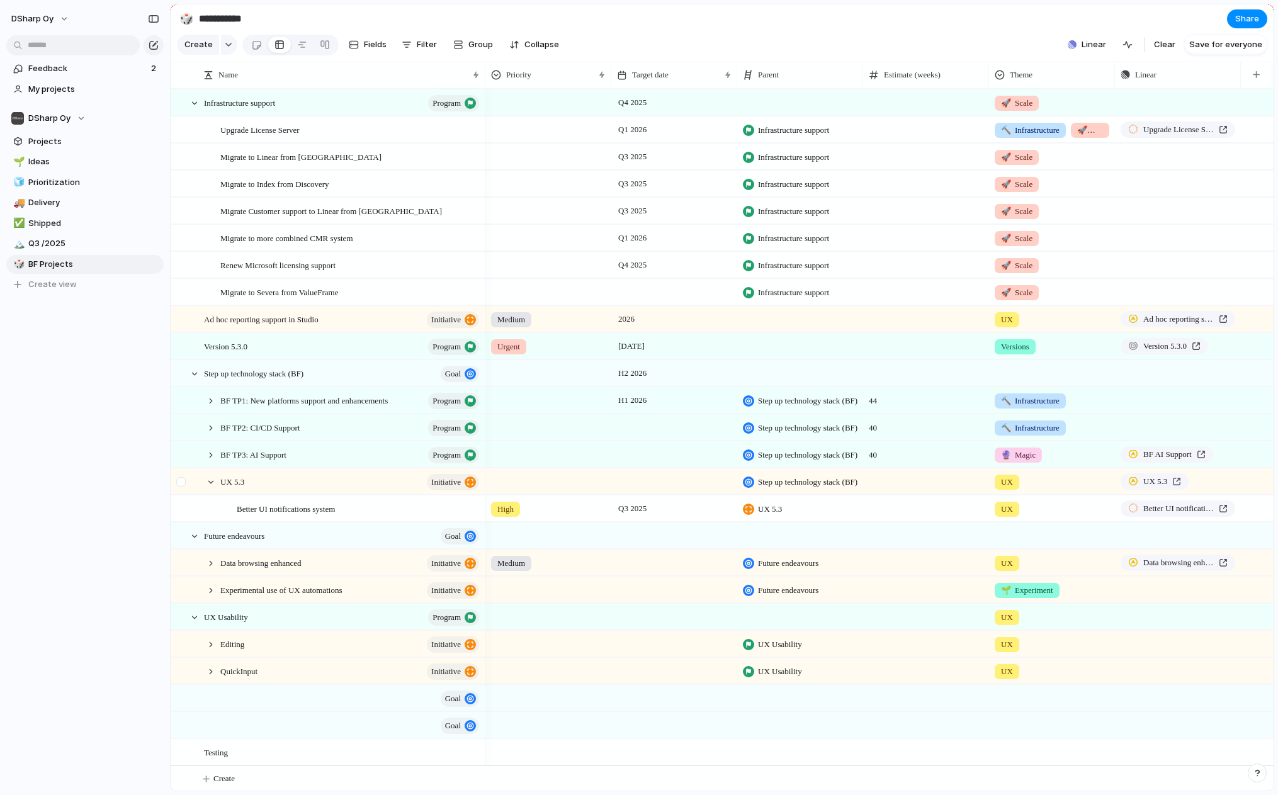
click at [205, 493] on div at bounding box center [188, 482] width 34 height 26
click at [209, 488] on div at bounding box center [210, 482] width 11 height 11
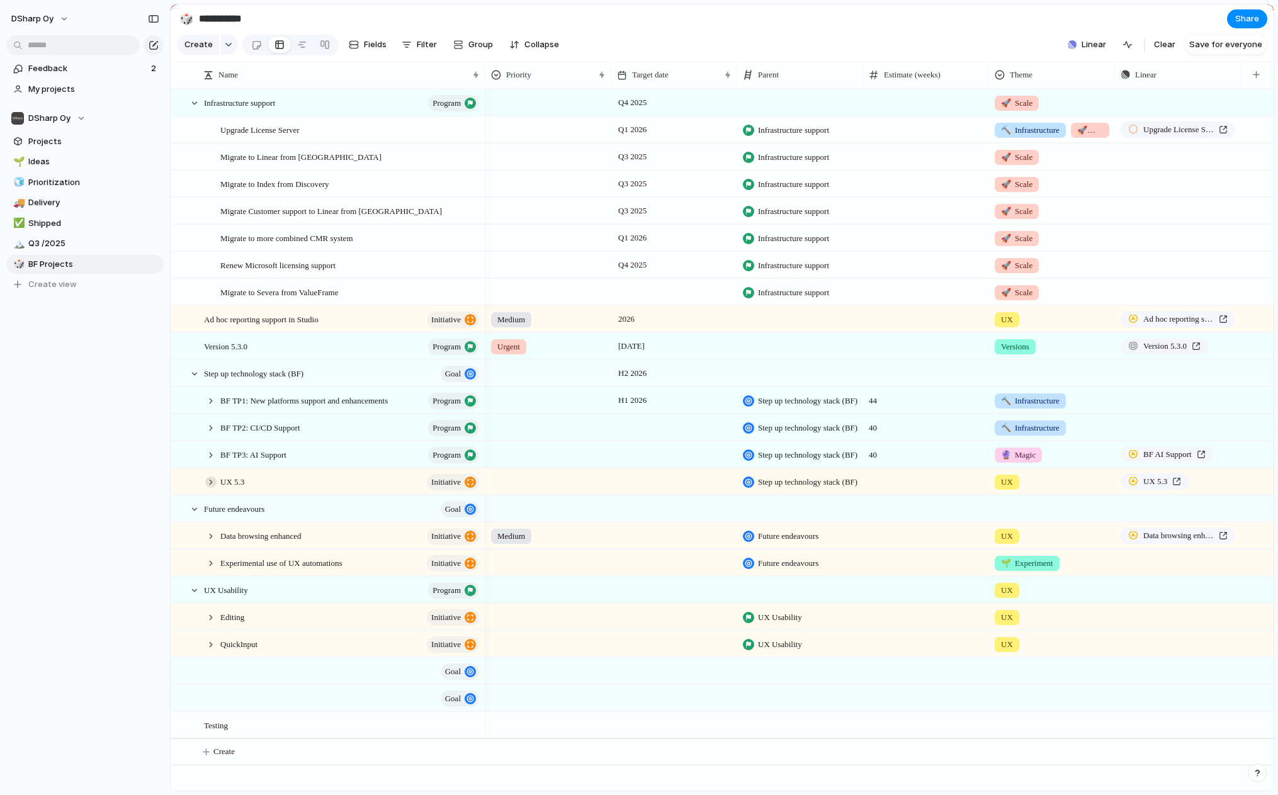
click at [210, 488] on div at bounding box center [210, 482] width 11 height 11
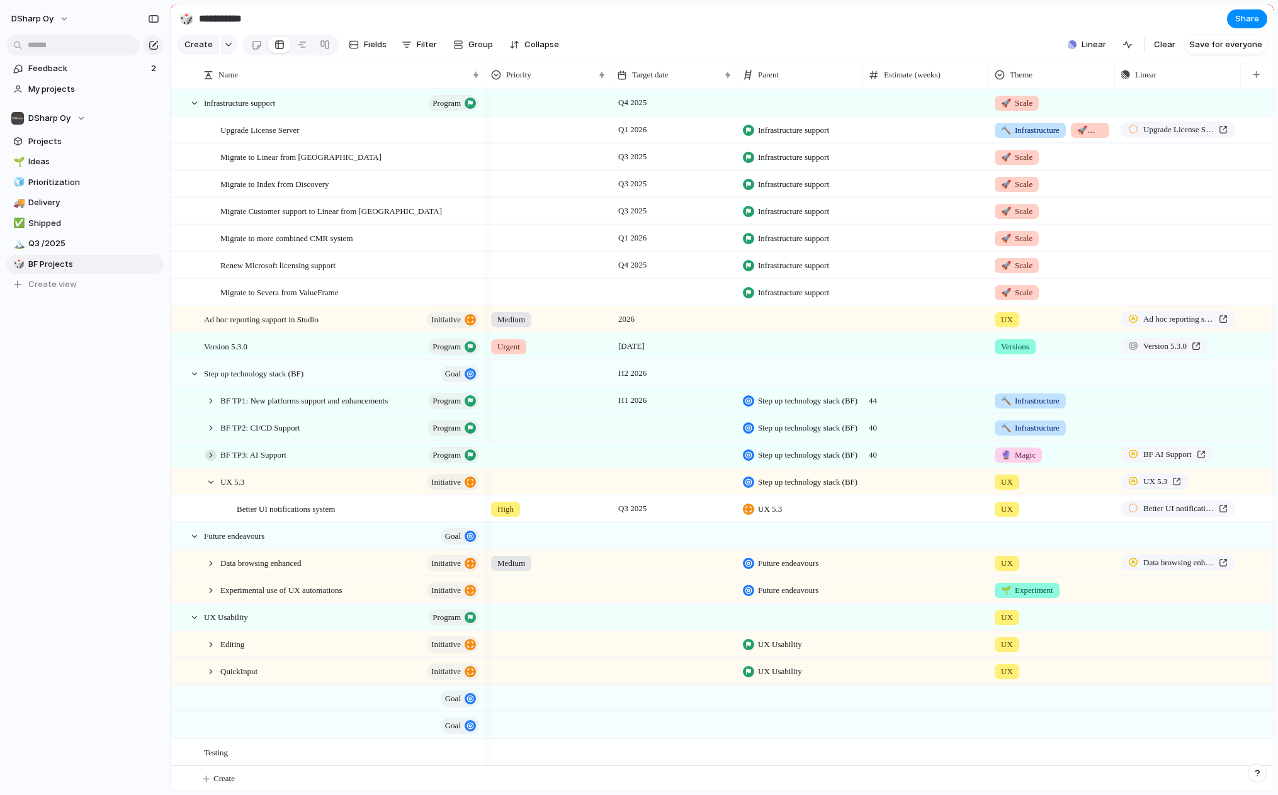
click at [212, 461] on div at bounding box center [210, 455] width 11 height 11
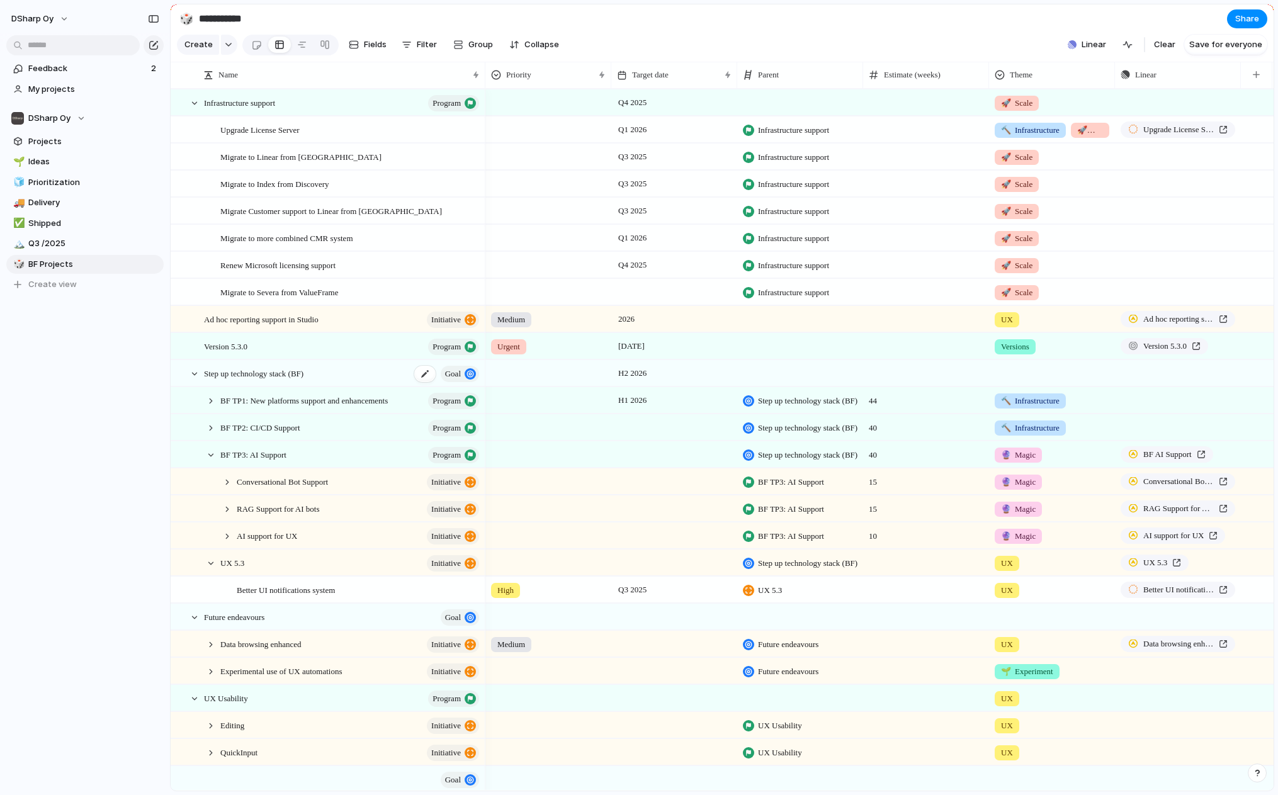
click at [248, 380] on span "Step up technology stack (BF)" at bounding box center [254, 373] width 100 height 14
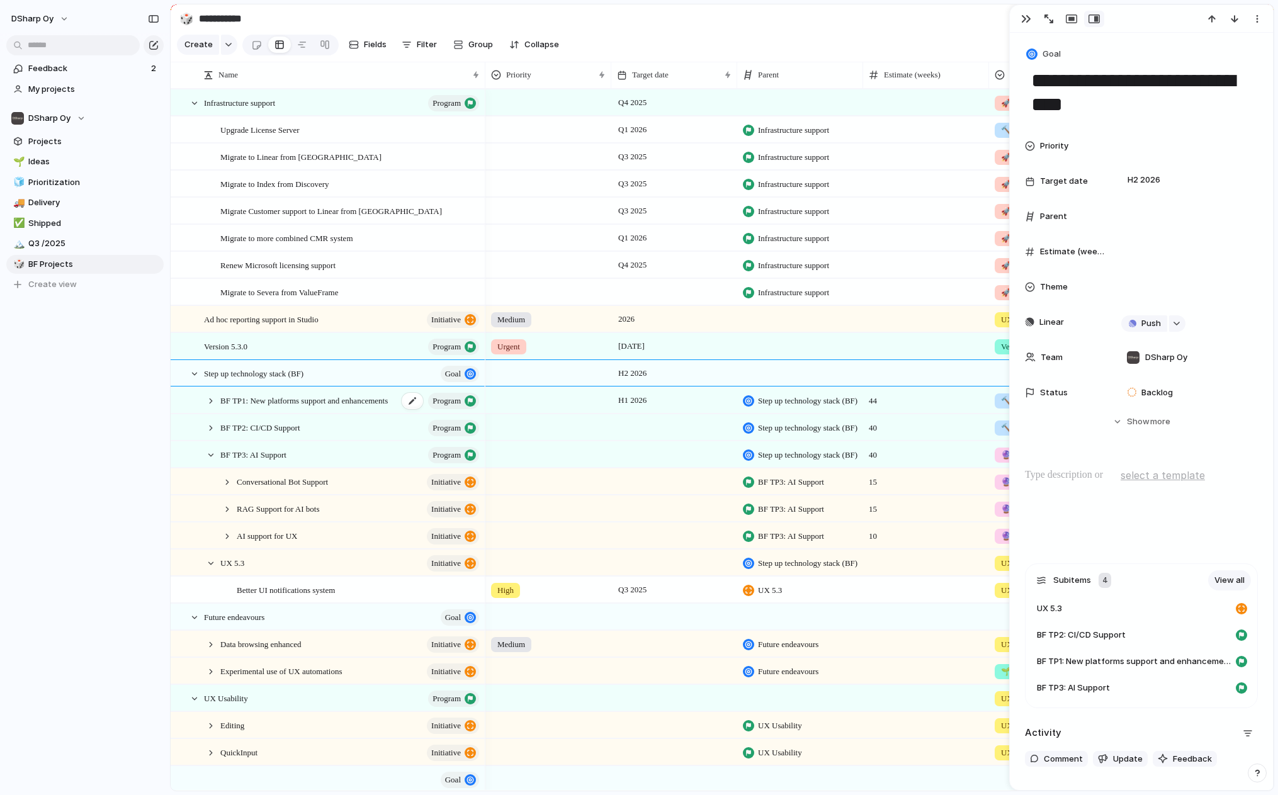
click at [274, 407] on span "BF TP1: New platforms support and enhancements" at bounding box center [304, 400] width 168 height 14
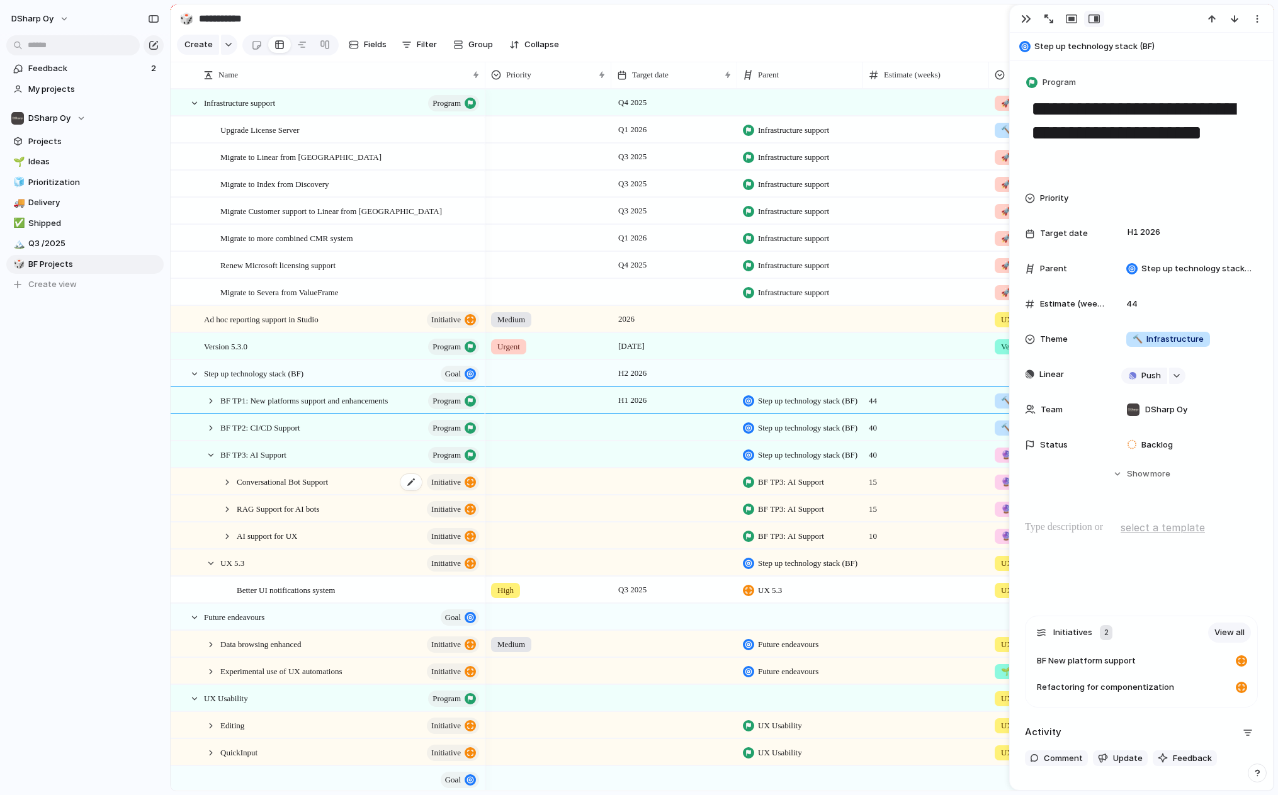
click at [299, 489] on span "Conversational Bot Support" at bounding box center [282, 481] width 91 height 14
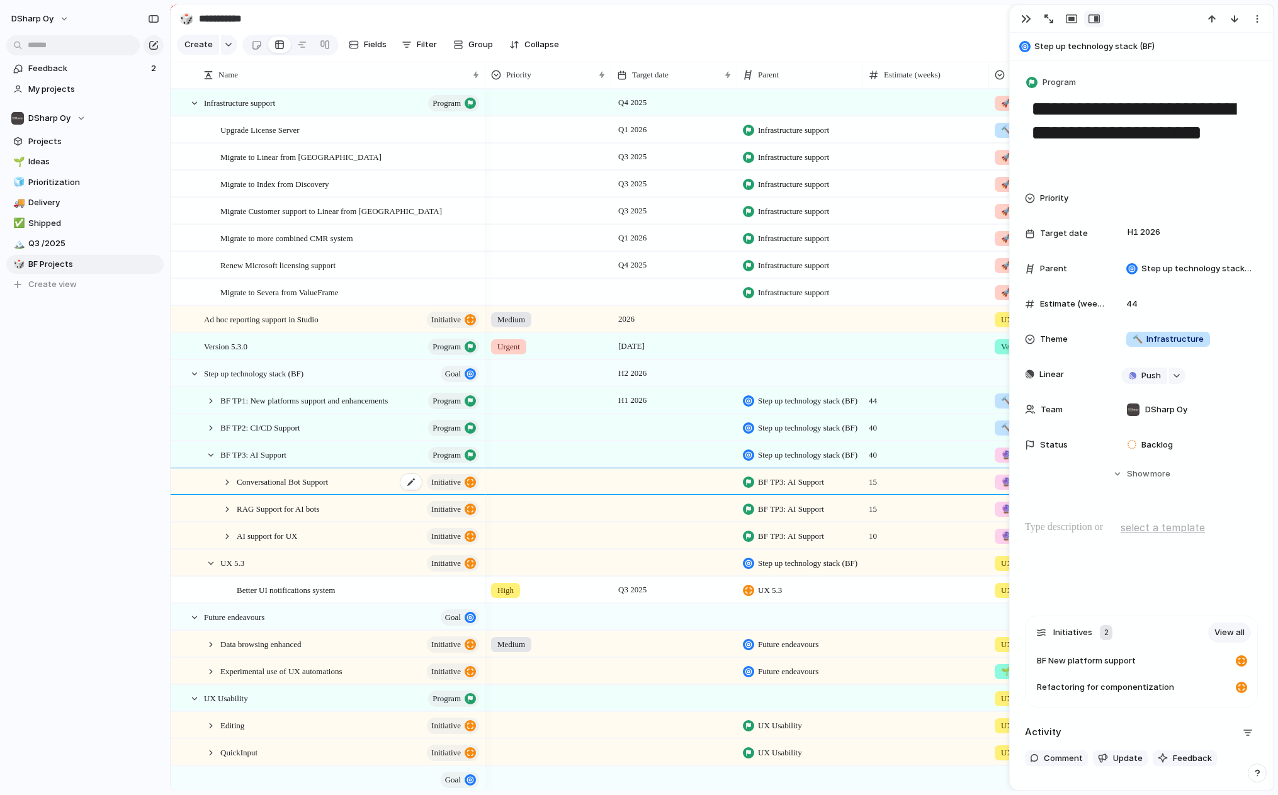
type textarea "**********"
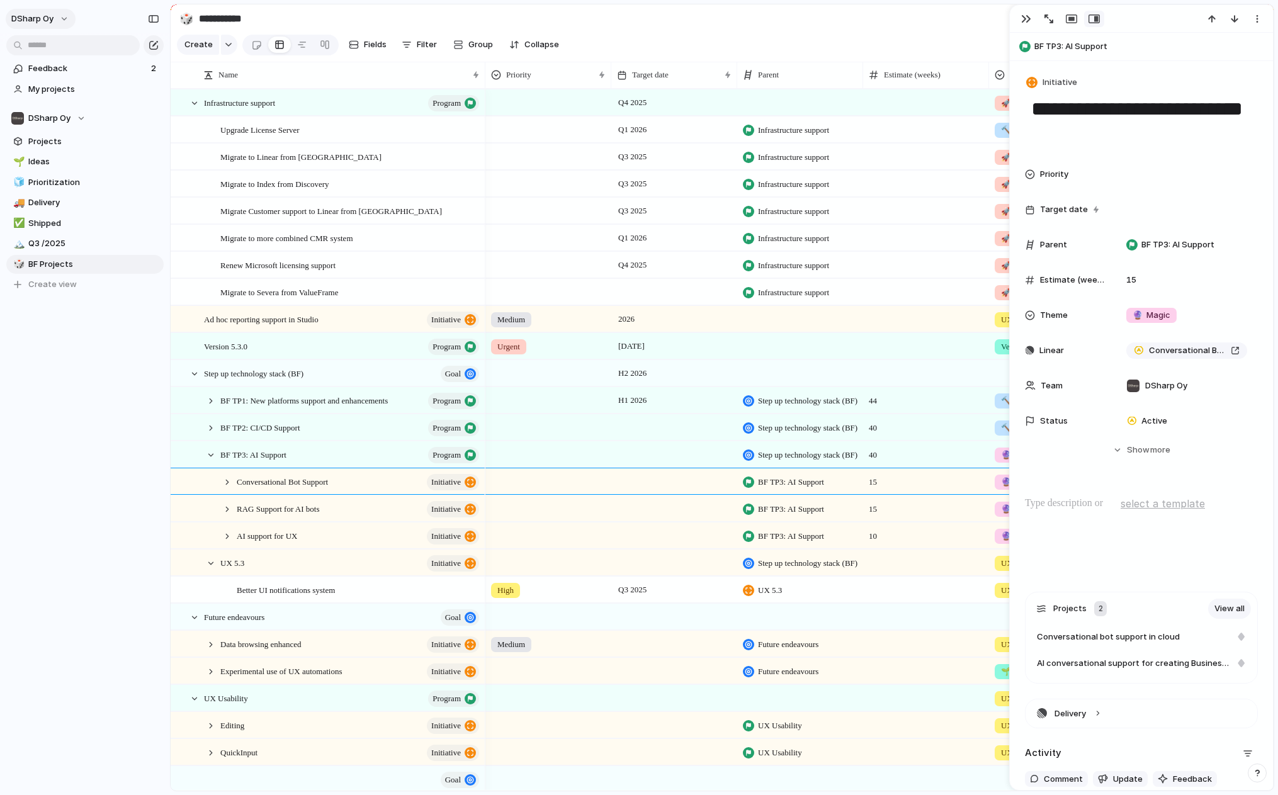
click at [52, 16] on span "DSharp Oy" at bounding box center [32, 19] width 42 height 13
click at [64, 42] on li "Settings" at bounding box center [61, 47] width 105 height 20
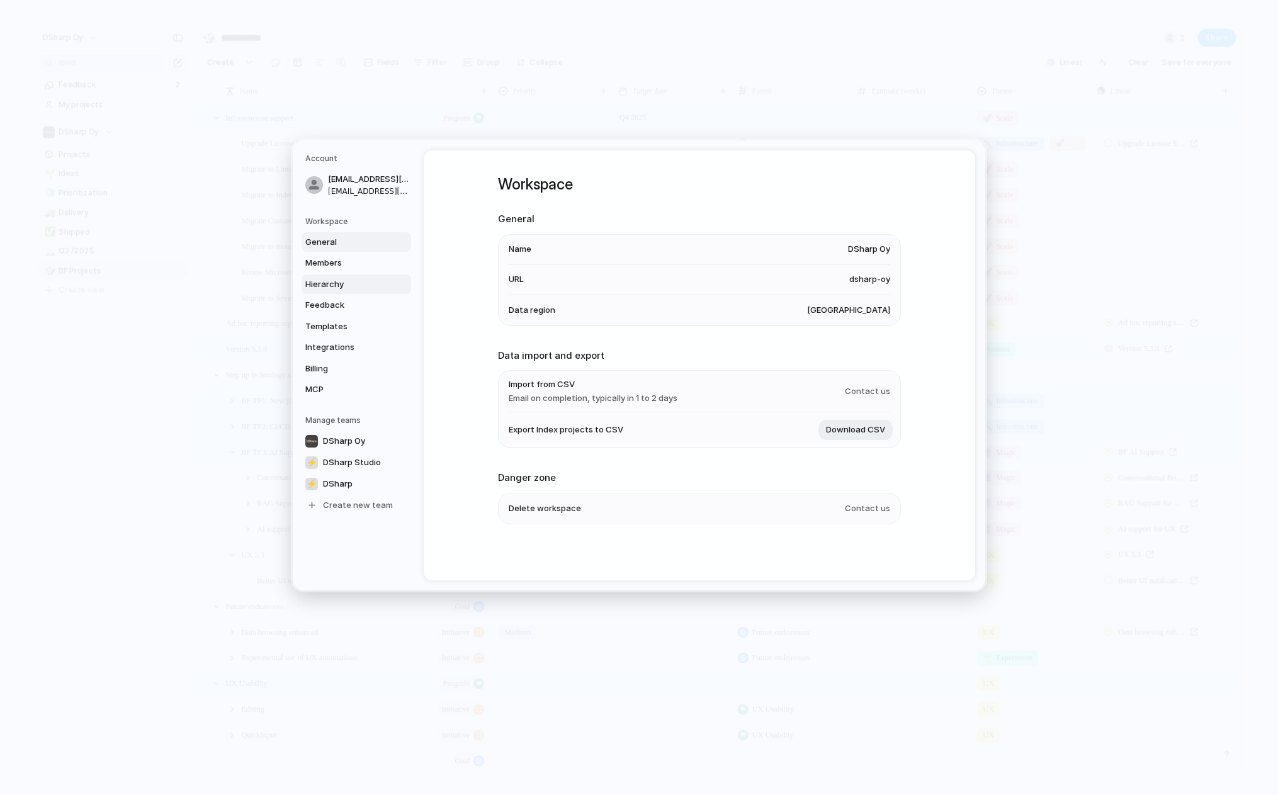
click at [356, 285] on span "Hierarchy" at bounding box center [345, 284] width 81 height 13
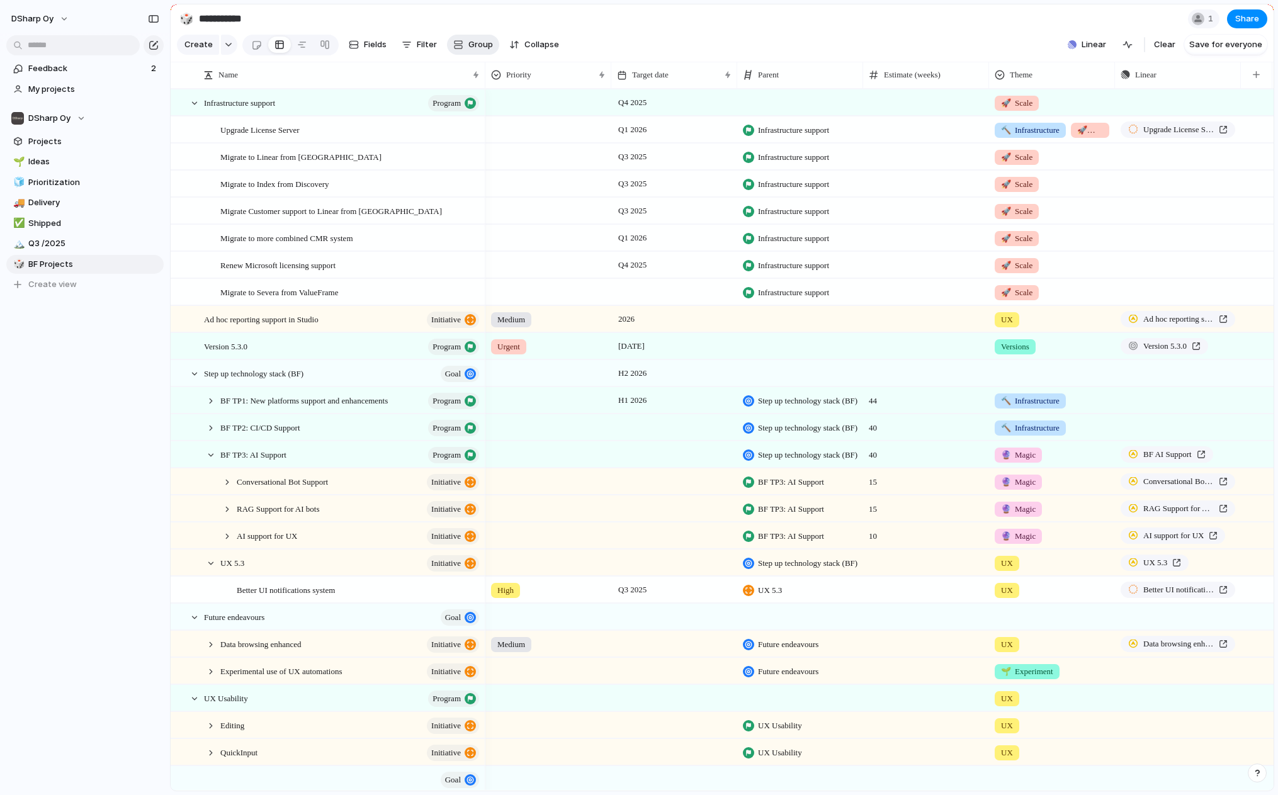
click at [475, 38] on div "Create Fields Filter Group Zoom Collapse" at bounding box center [370, 45] width 387 height 26
click at [477, 43] on span "Group" at bounding box center [481, 44] width 25 height 13
click at [304, 48] on div at bounding box center [302, 45] width 10 height 20
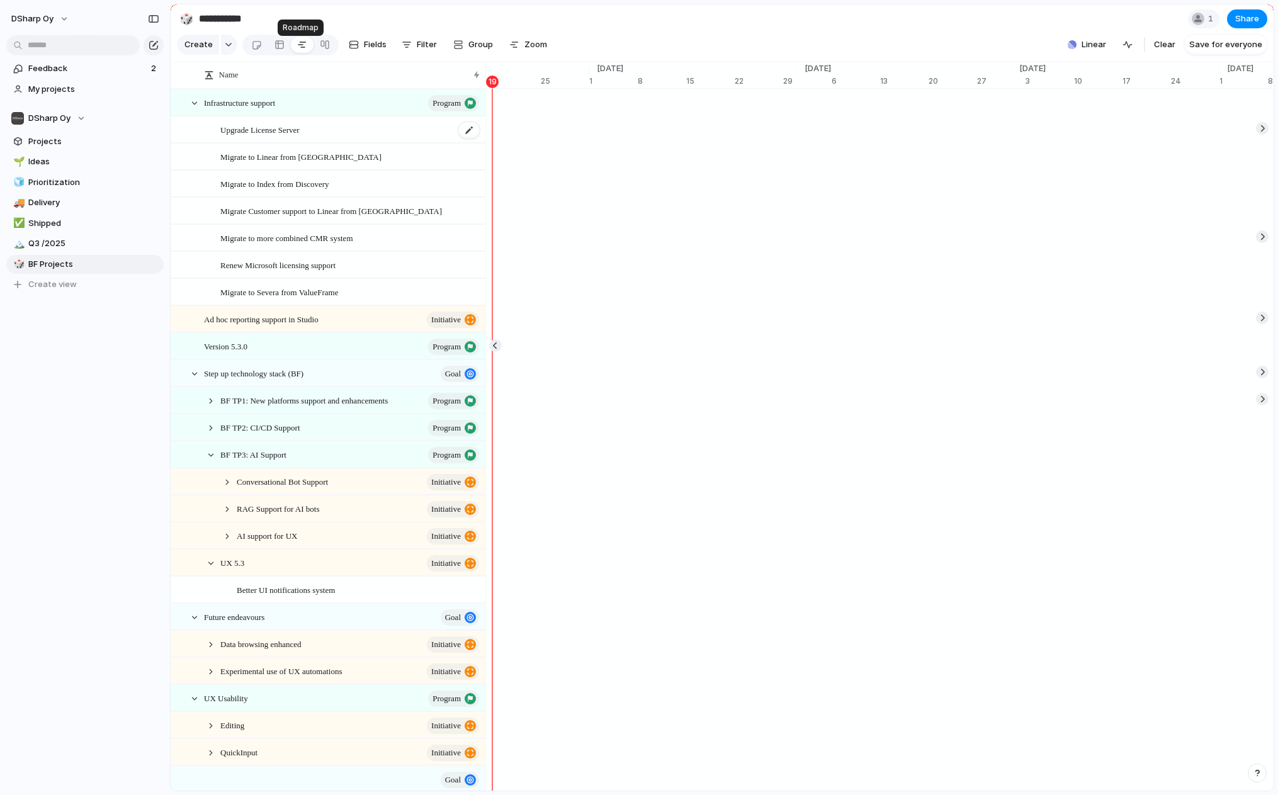
scroll to position [0, 7704]
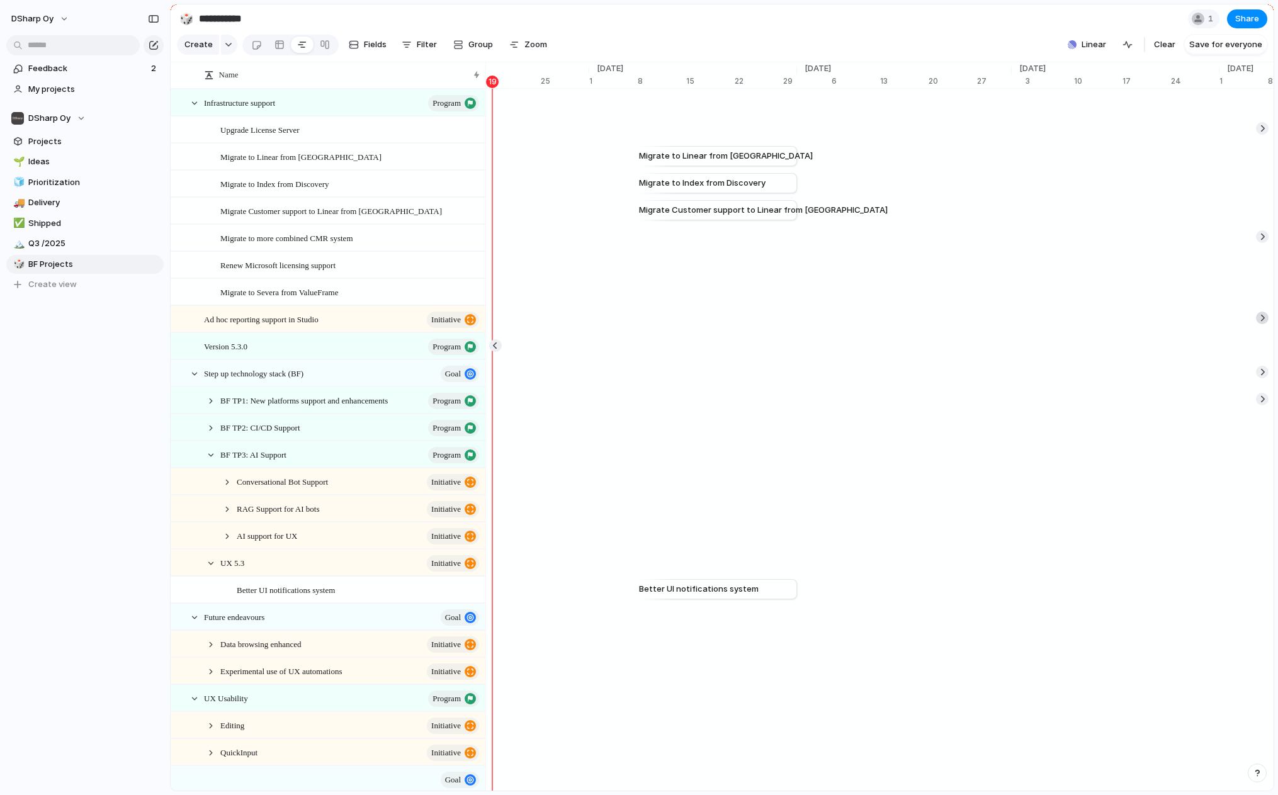
click at [1076, 324] on div at bounding box center [1262, 318] width 13 height 13
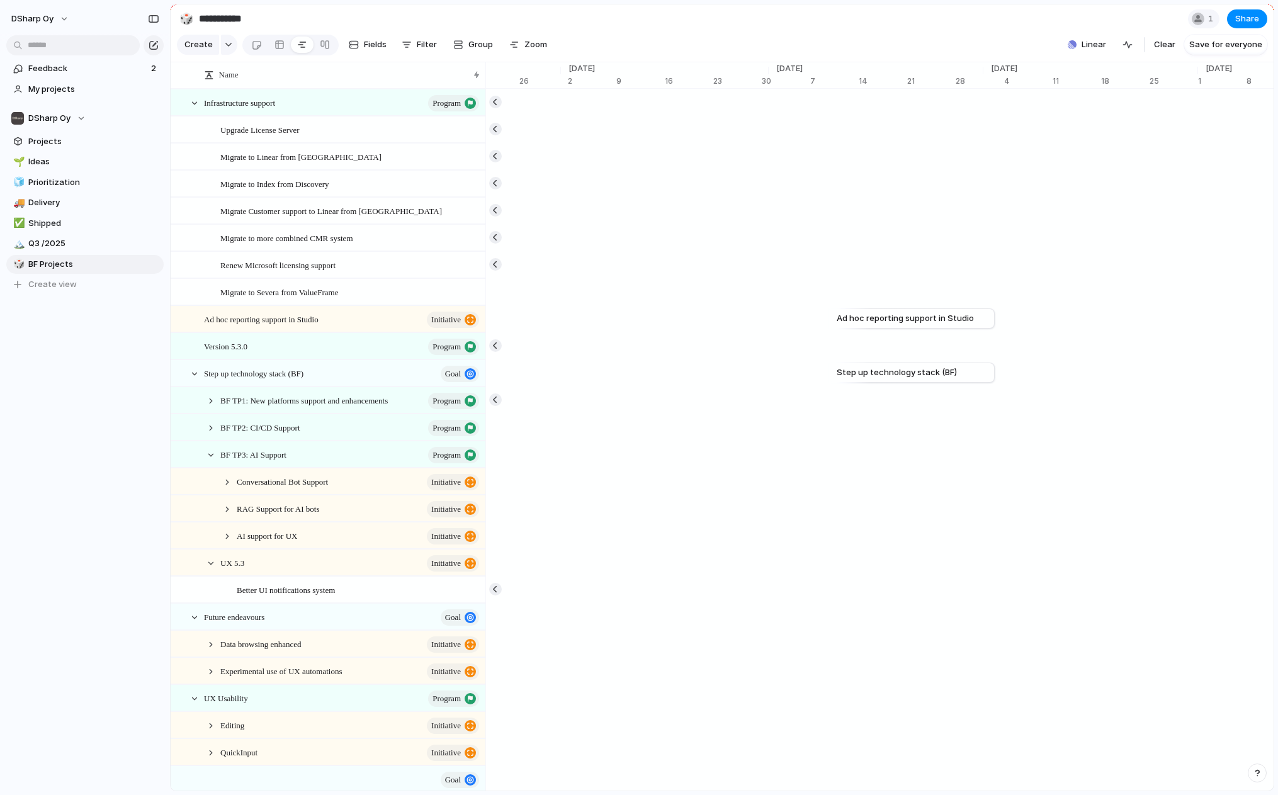
scroll to position [0, 10706]
click at [496, 352] on button "button" at bounding box center [495, 345] width 13 height 13
click at [271, 51] on link at bounding box center [279, 45] width 23 height 20
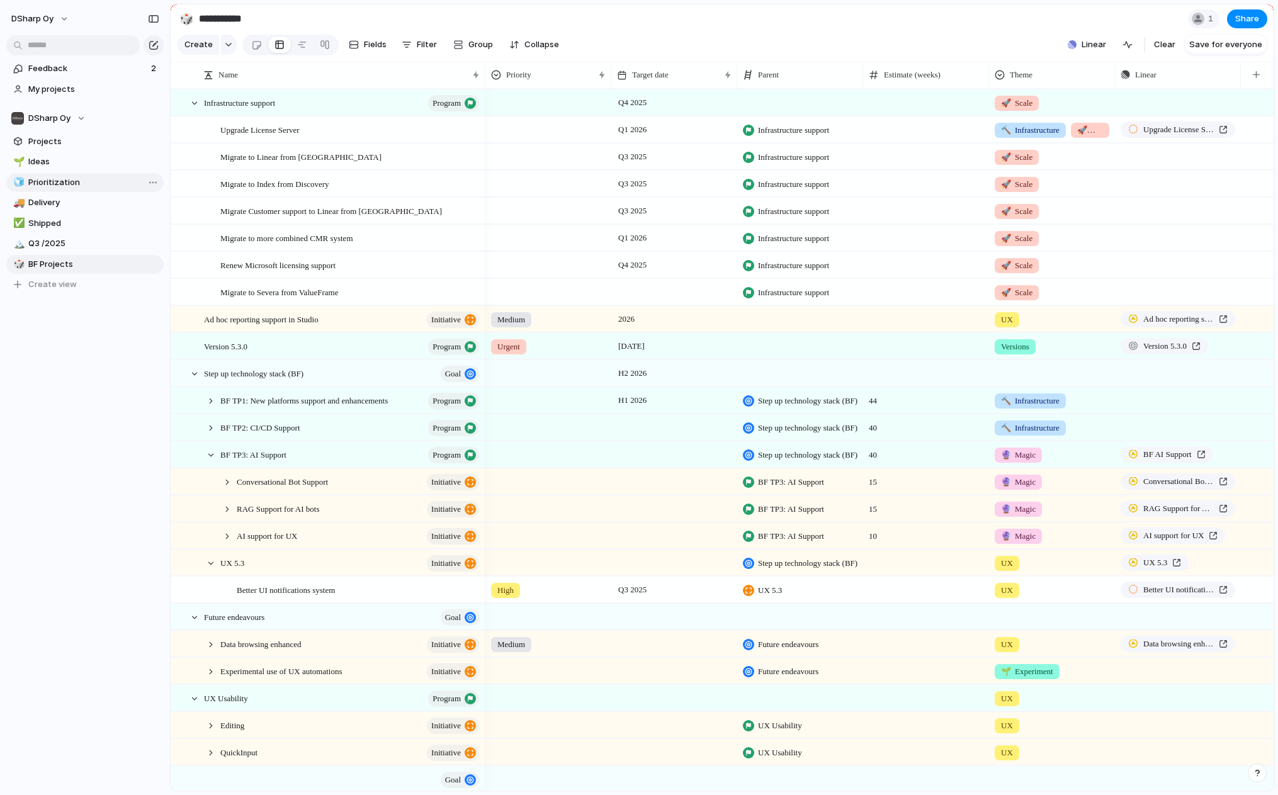
click at [50, 177] on span "Prioritization" at bounding box center [93, 182] width 131 height 13
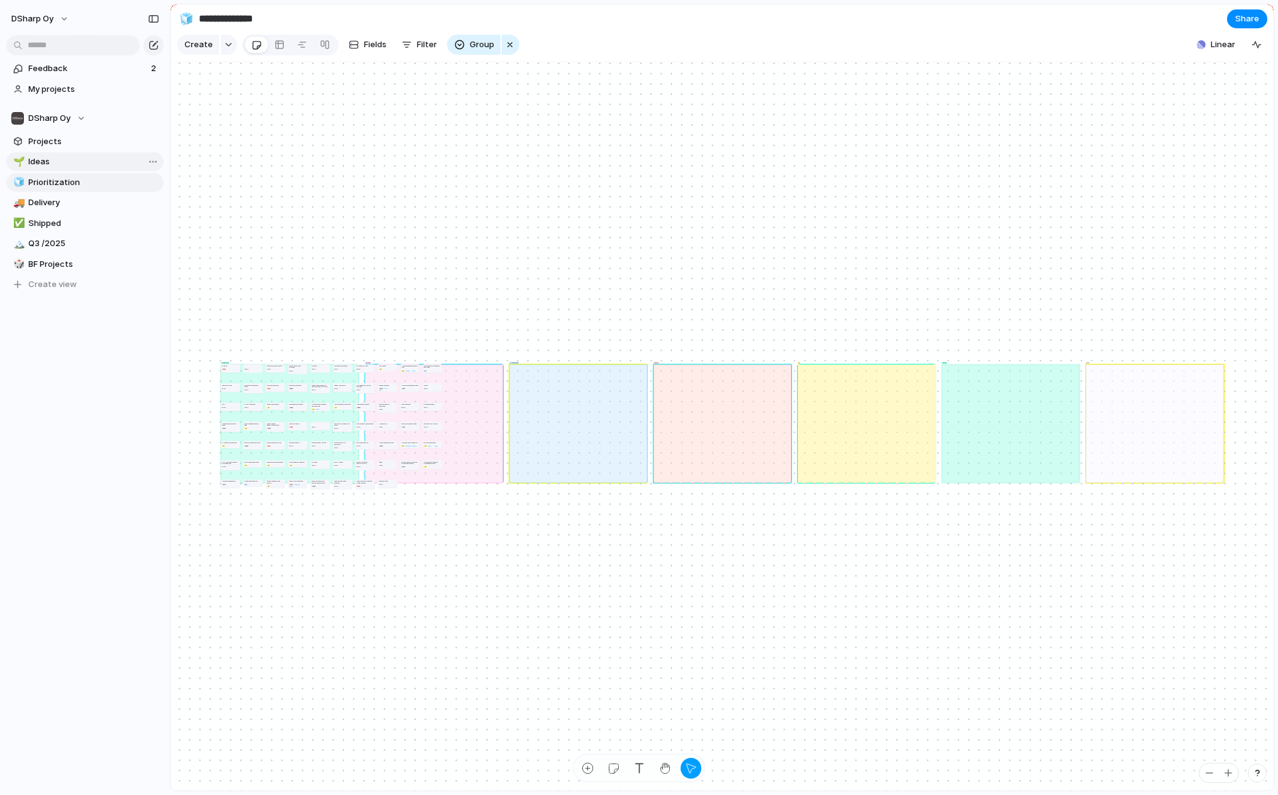
click at [55, 161] on span "Ideas" at bounding box center [93, 162] width 131 height 13
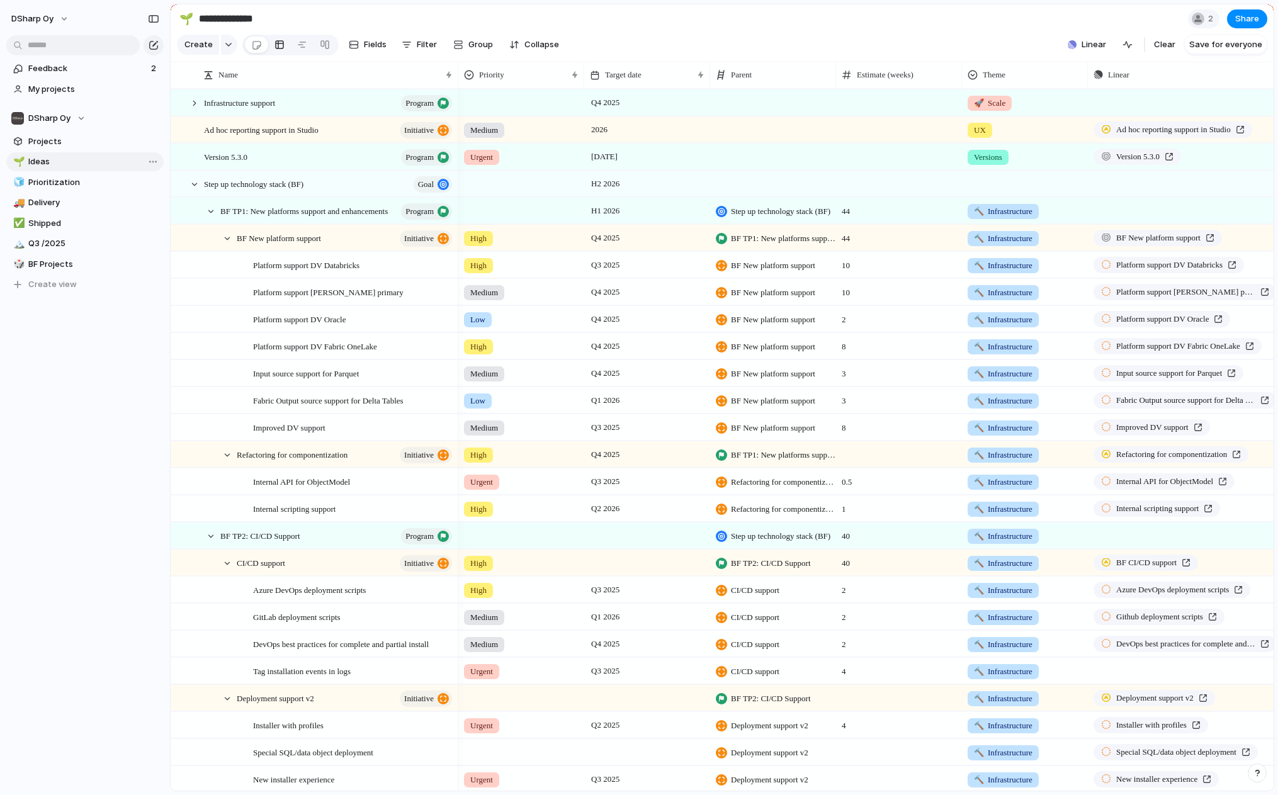
type input "*****"
click at [52, 139] on span "Projects" at bounding box center [93, 141] width 131 height 13
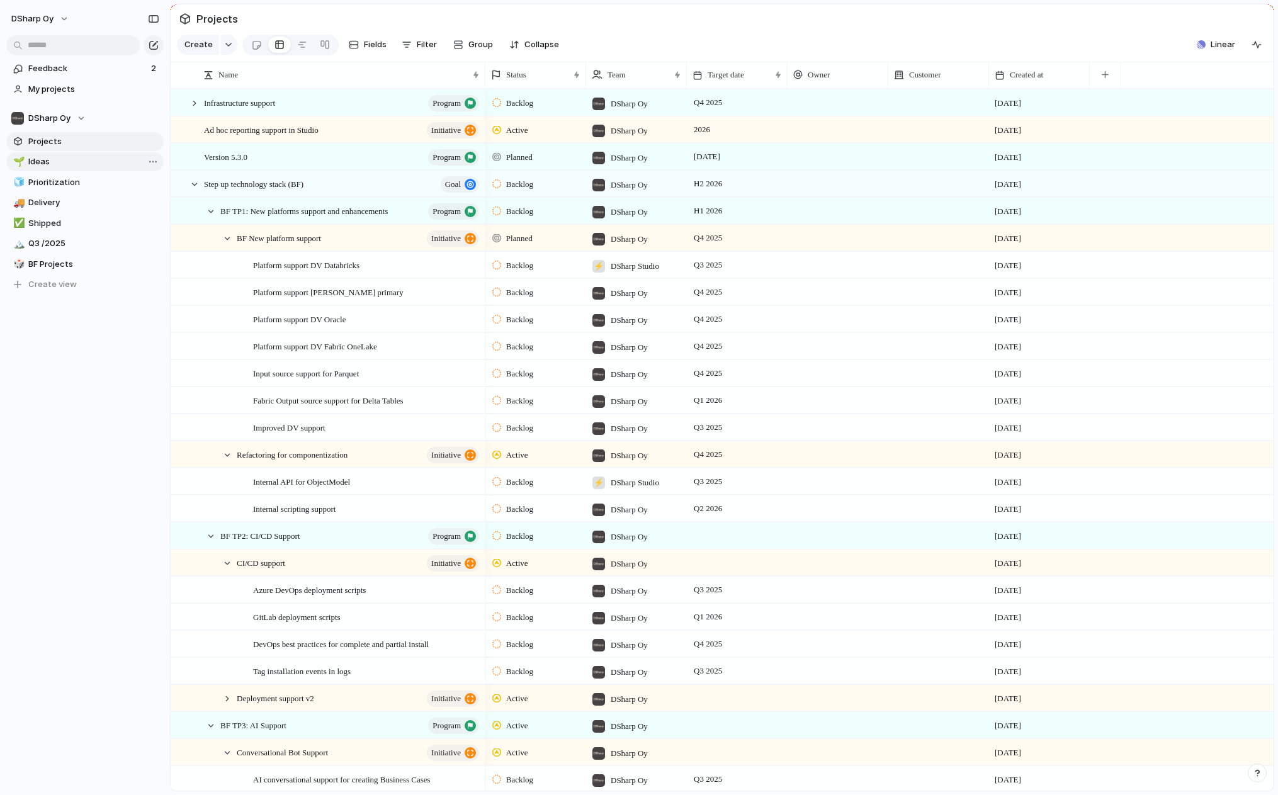
click at [48, 159] on span "Ideas" at bounding box center [93, 162] width 131 height 13
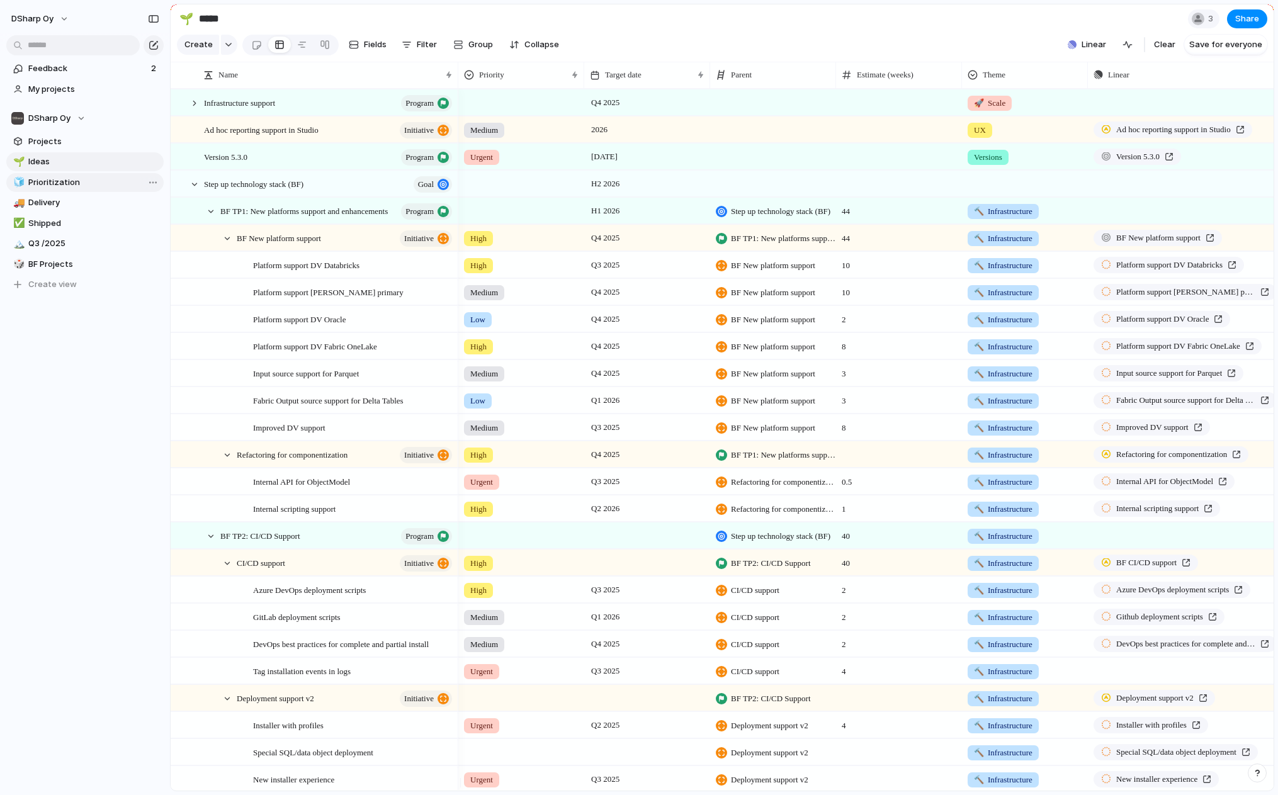
click at [55, 176] on link "🧊 Prioritization" at bounding box center [84, 182] width 157 height 19
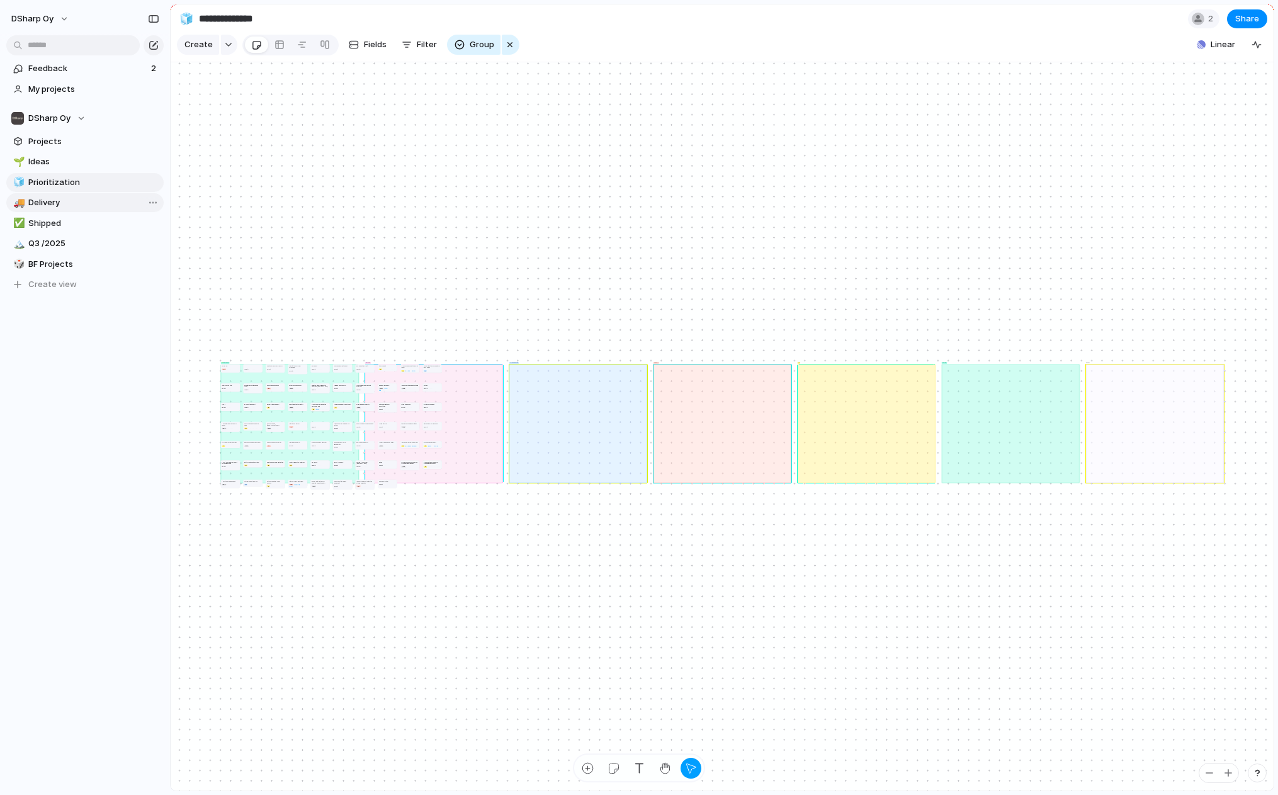
click at [52, 205] on span "Delivery" at bounding box center [93, 202] width 131 height 13
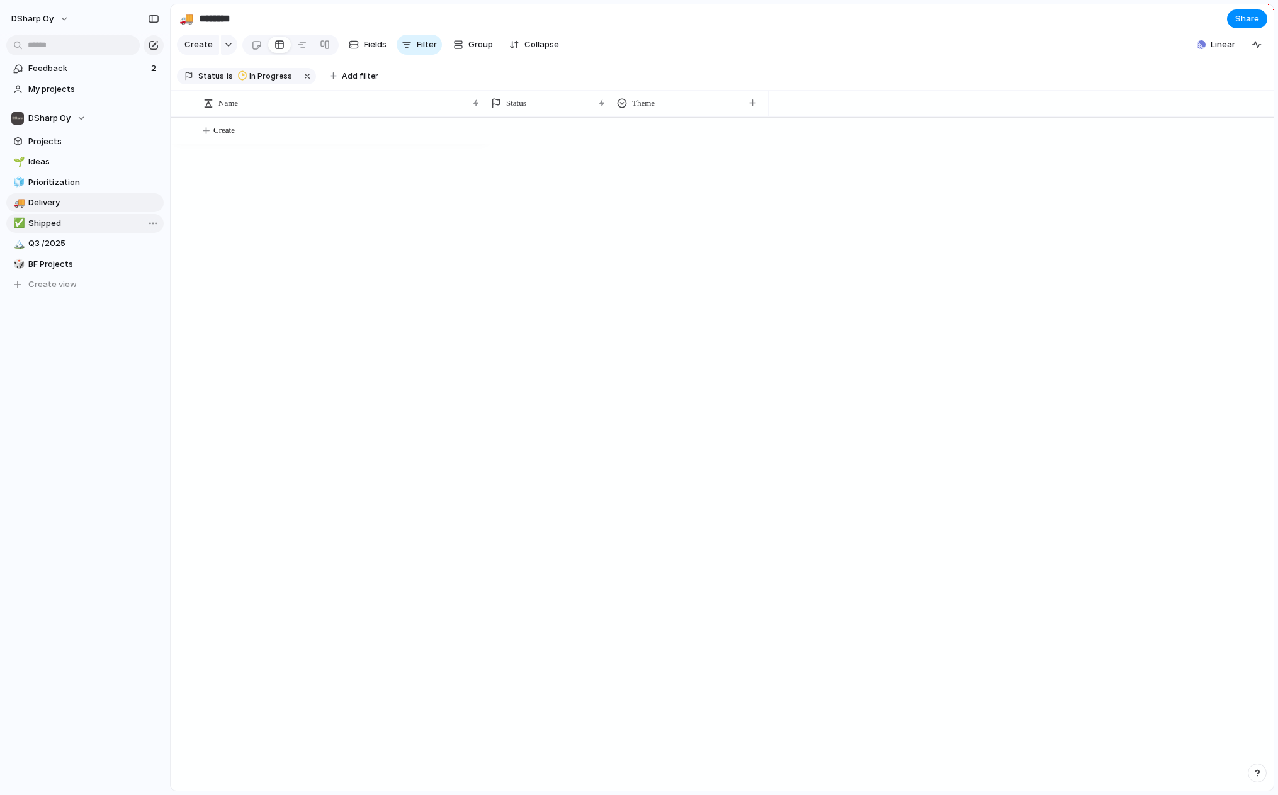
click at [54, 214] on link "✅ Shipped" at bounding box center [84, 223] width 157 height 19
click at [61, 239] on span "Q3 /2025" at bounding box center [93, 243] width 131 height 13
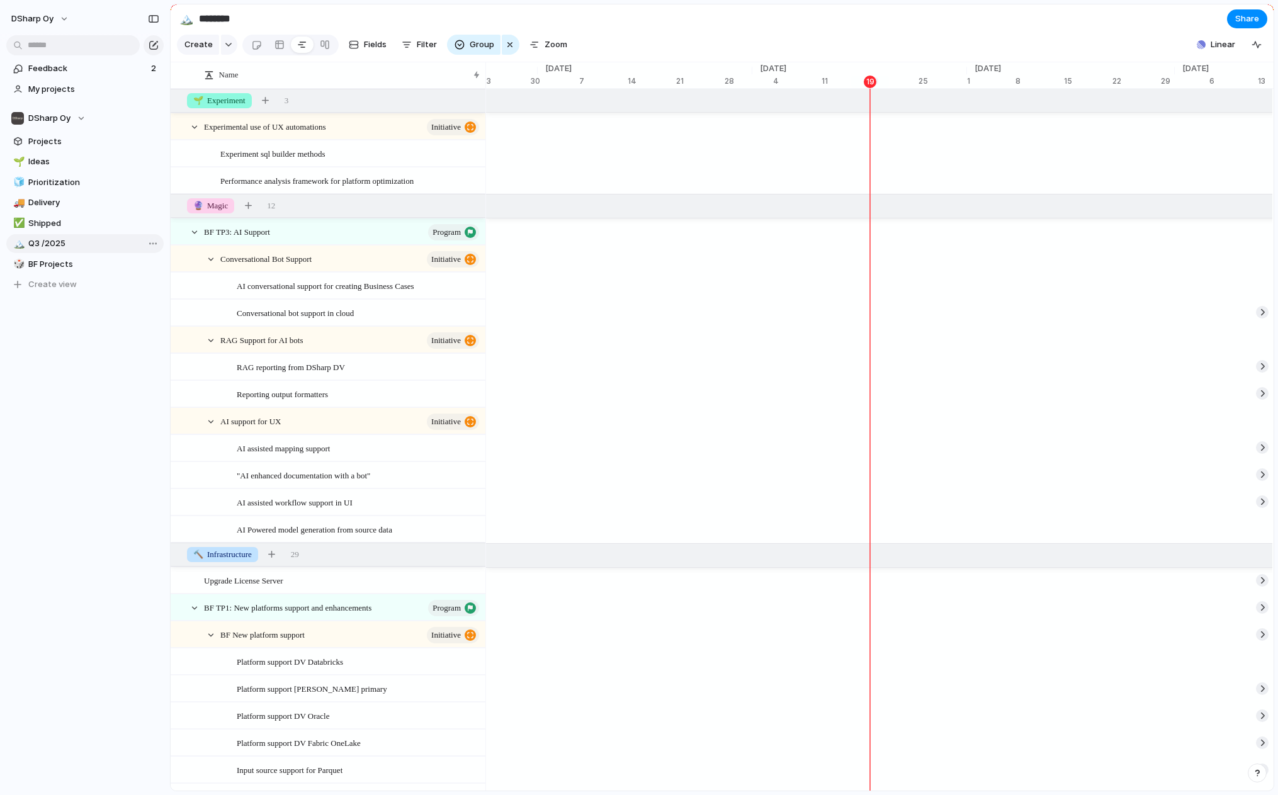
scroll to position [0, 7326]
click at [49, 269] on span "BF Projects" at bounding box center [93, 264] width 131 height 13
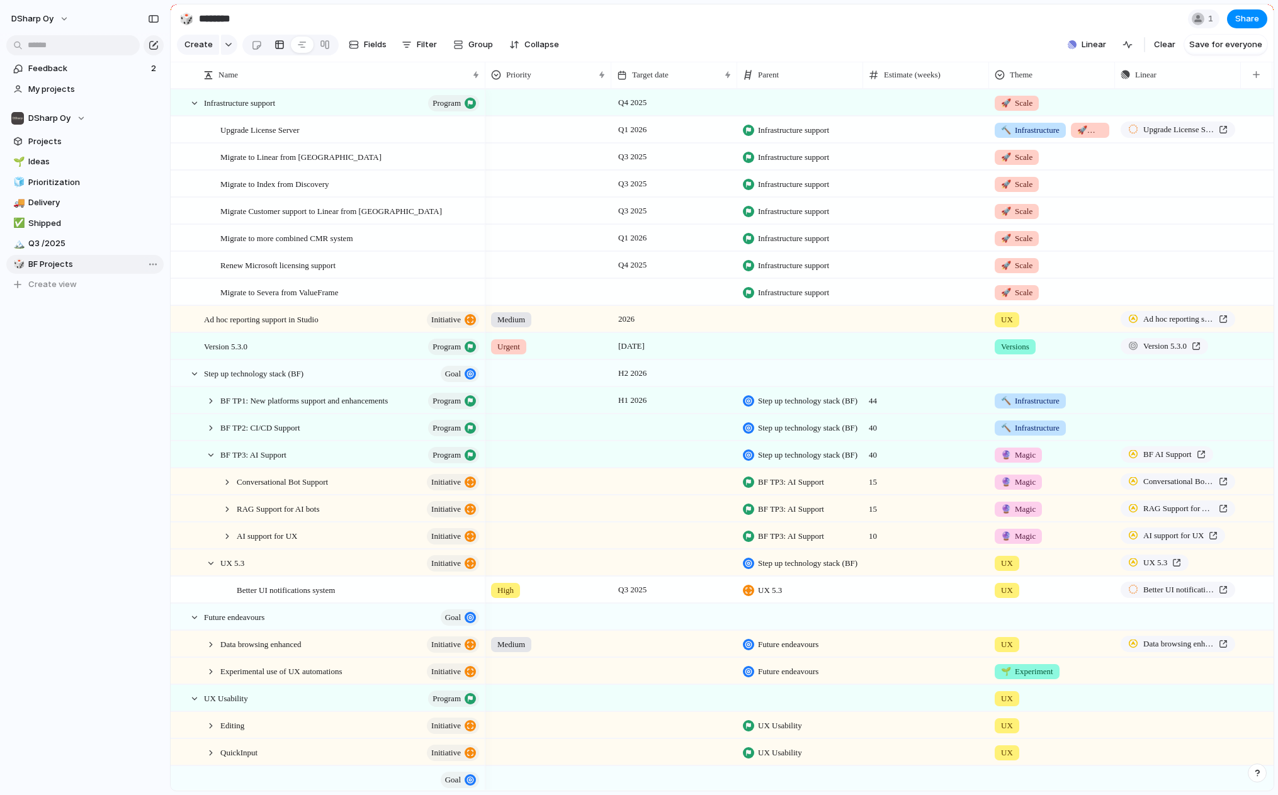
type input "**********"
click at [57, 147] on link "Projects" at bounding box center [84, 141] width 157 height 19
